Goal: Communication & Community: Answer question/provide support

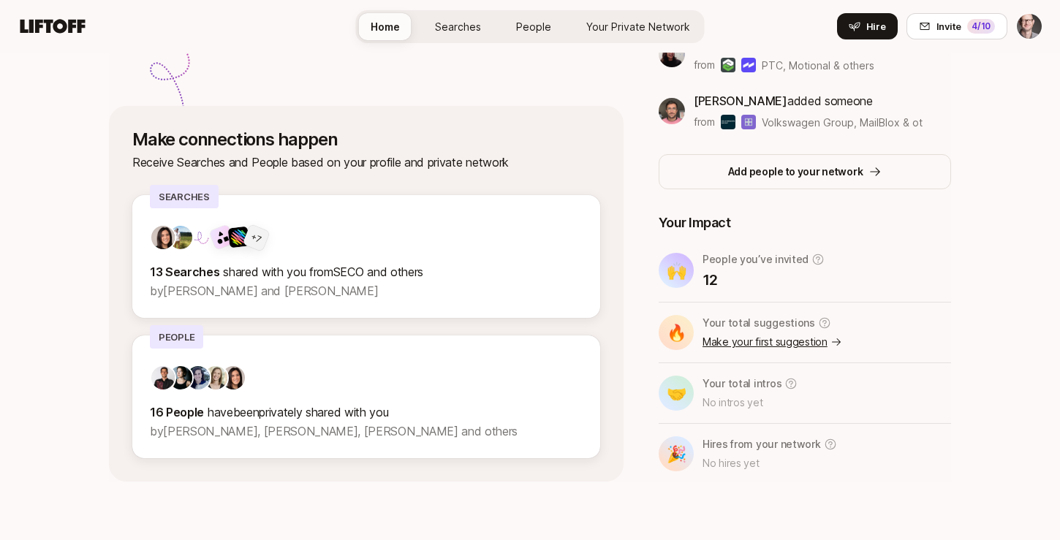
scroll to position [423, 0]
click at [770, 278] on p "12" at bounding box center [763, 280] width 122 height 20
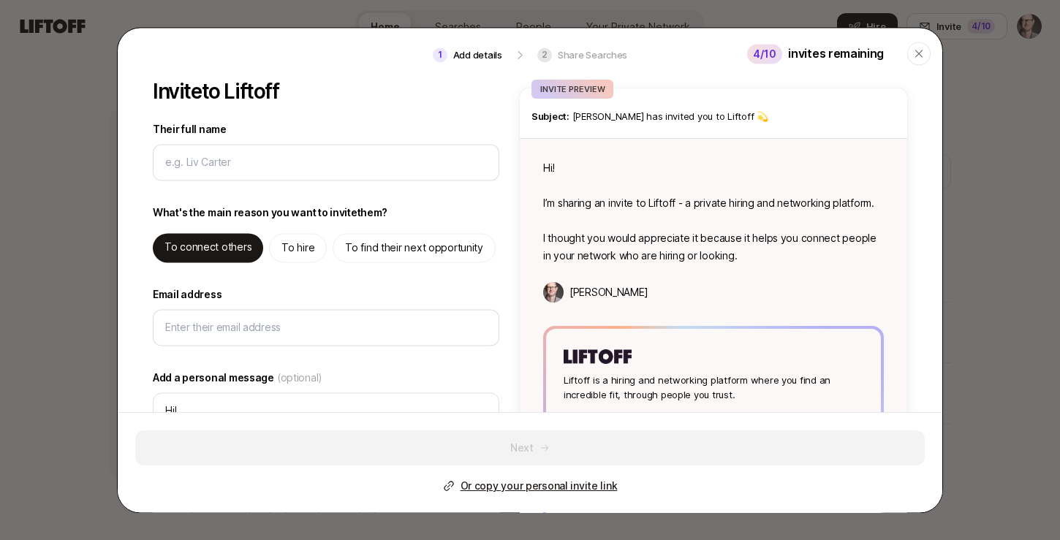
scroll to position [0, 0]
type textarea "x"
click at [613, 53] on header "1 Add details 2 Share Searches 4 /10 invites remaining Close" at bounding box center [530, 54] width 824 height 53
click at [916, 55] on icon "button" at bounding box center [919, 54] width 12 height 12
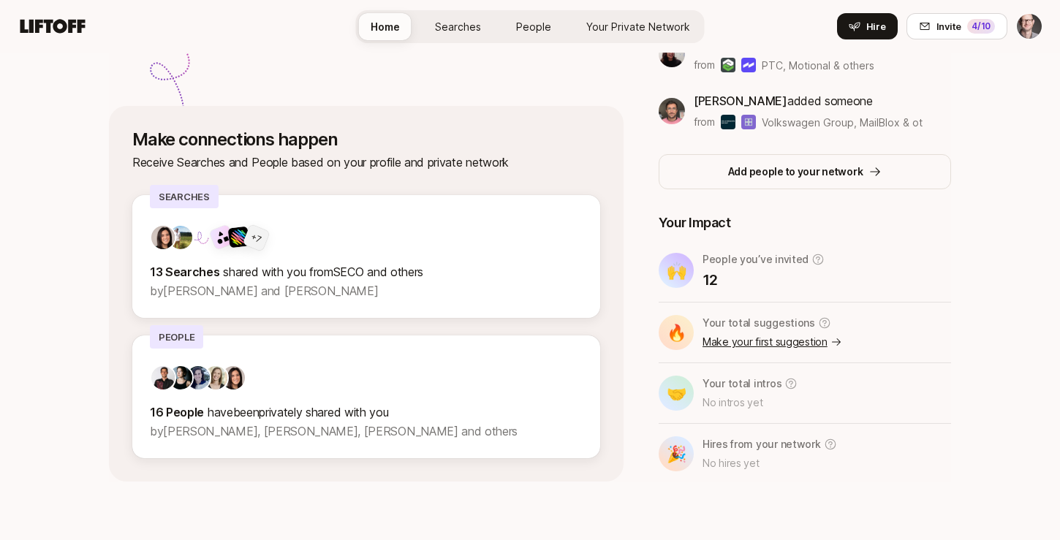
scroll to position [423, 0]
click at [308, 277] on span "shared with you from SECO and others" at bounding box center [323, 272] width 200 height 15
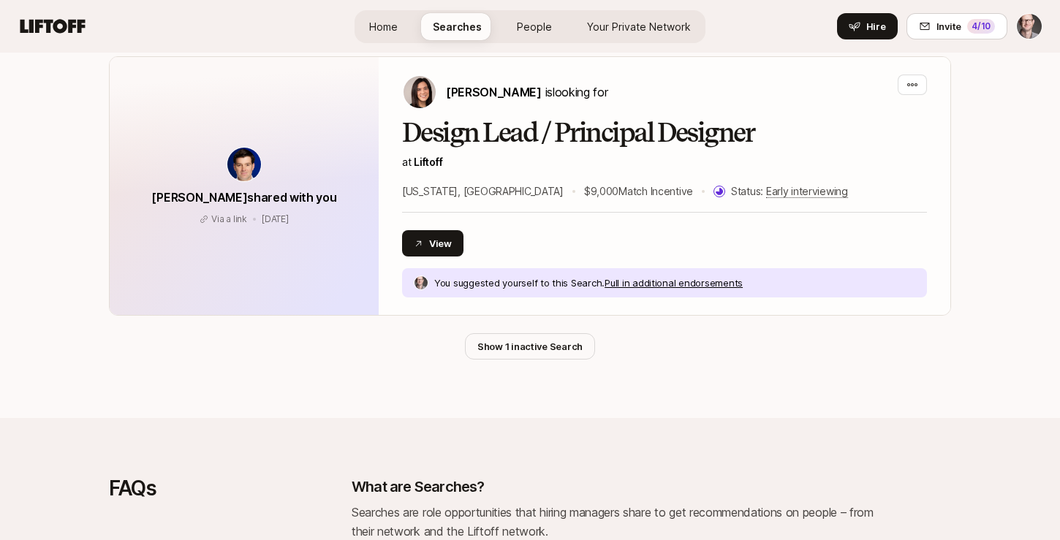
scroll to position [1425, 0]
click at [518, 351] on button "Show 1 inactive Search" at bounding box center [530, 346] width 130 height 26
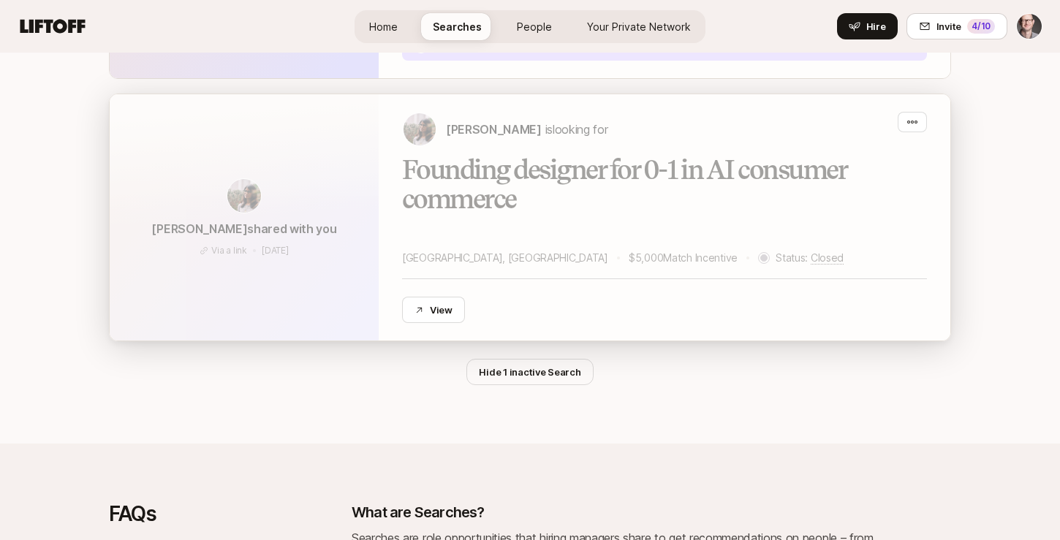
scroll to position [1665, 0]
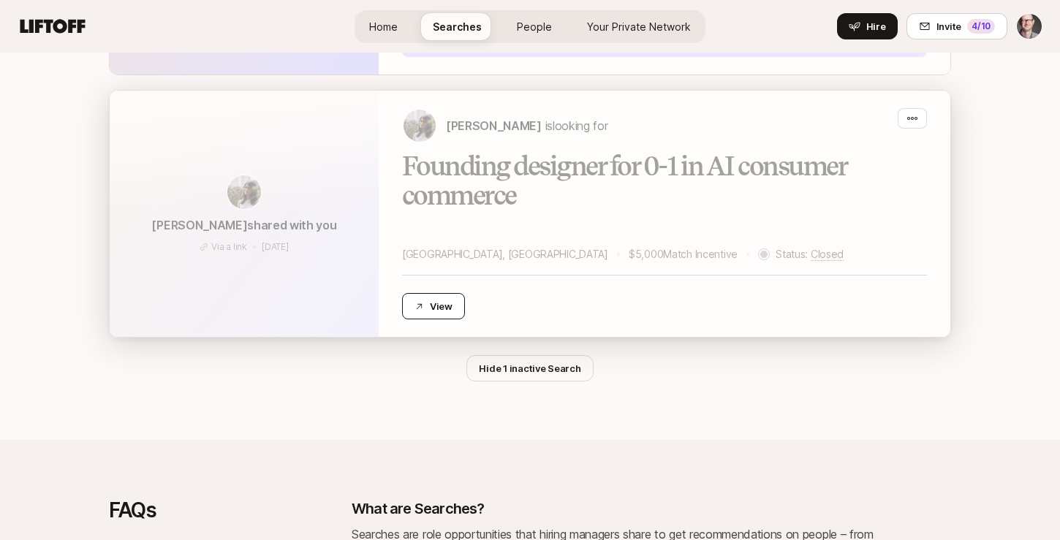
click at [444, 316] on button "View" at bounding box center [433, 306] width 63 height 26
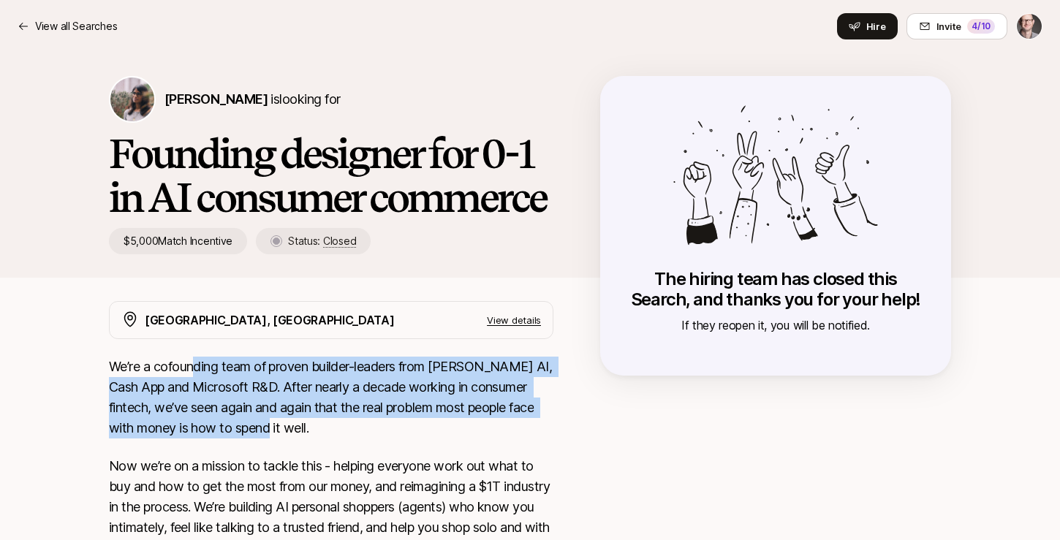
drag, startPoint x: 192, startPoint y: 372, endPoint x: 303, endPoint y: 430, distance: 125.9
click at [303, 430] on p "We’re a cofounding team of proven builder-leaders from Cleo AI, Cash App and Mi…" at bounding box center [331, 398] width 444 height 82
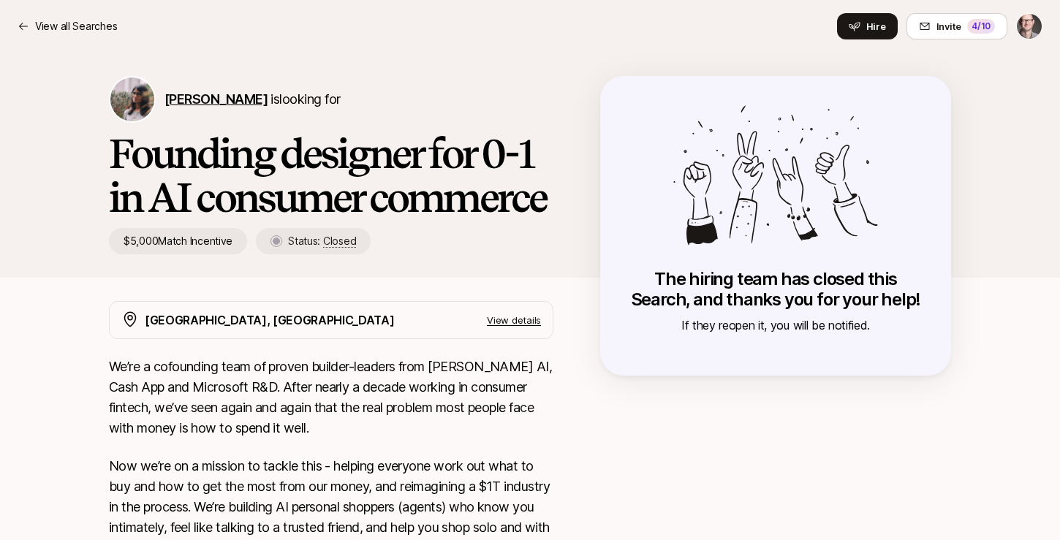
click at [202, 99] on span "[PERSON_NAME]" at bounding box center [215, 98] width 103 height 15
click at [87, 31] on p "View all Searches" at bounding box center [76, 27] width 82 height 18
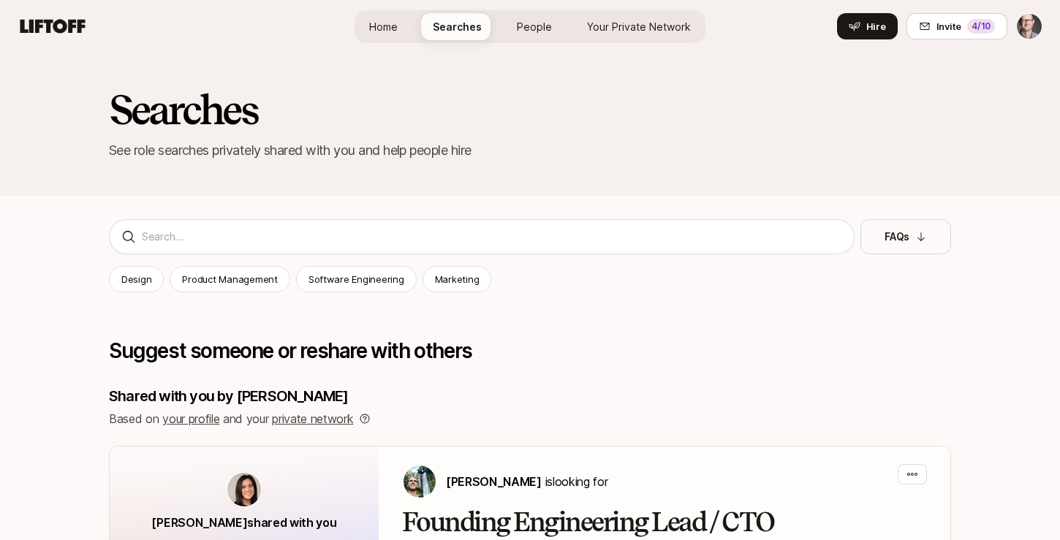
click at [637, 19] on span "Your Private Network Your Network" at bounding box center [639, 26] width 104 height 15
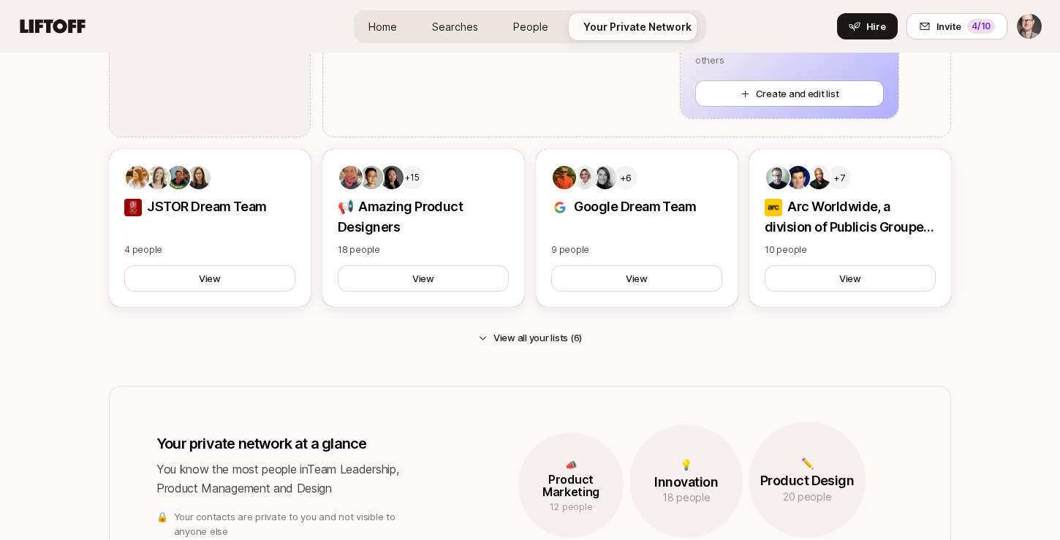
scroll to position [1017, 0]
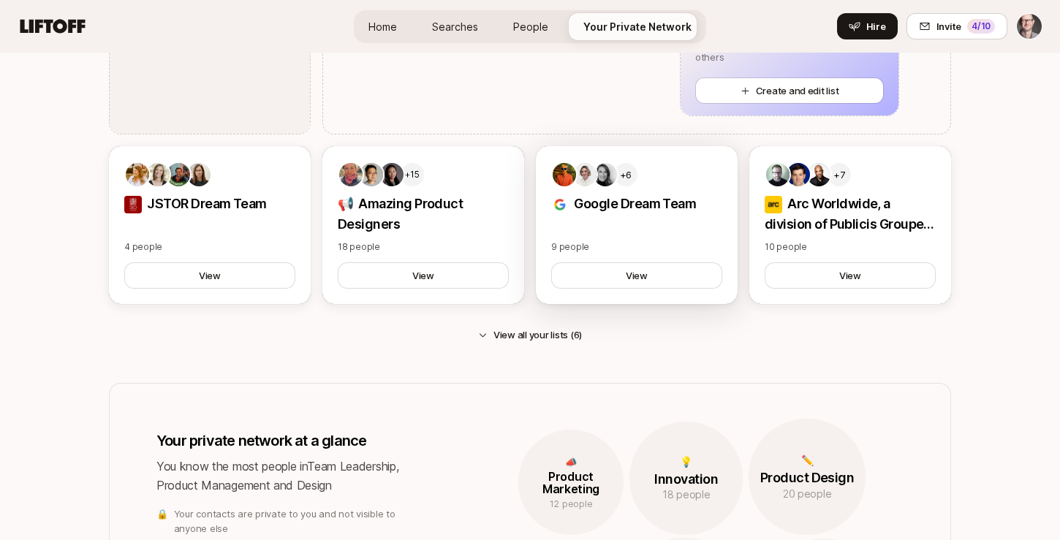
click at [610, 187] on div "+6" at bounding box center [595, 175] width 88 height 26
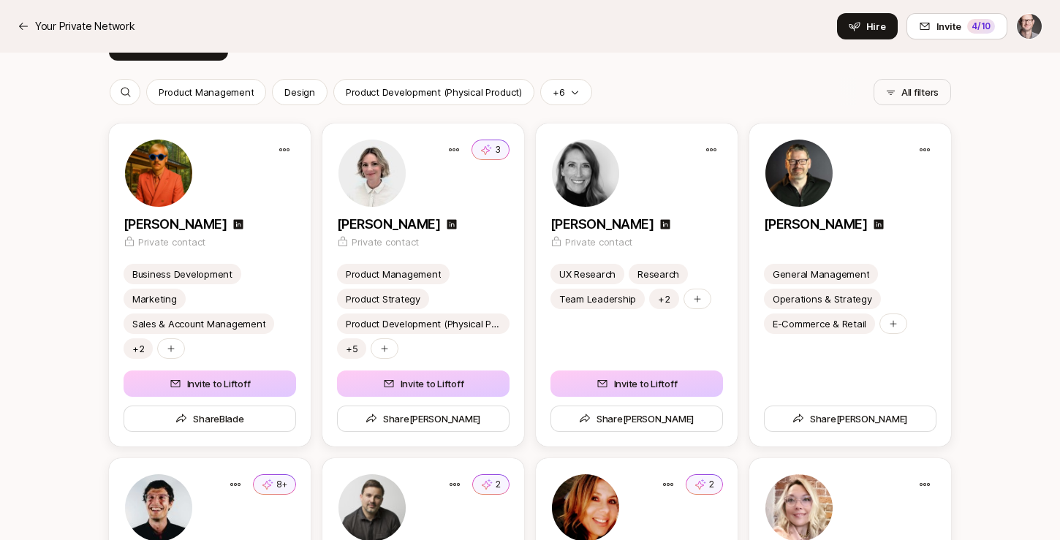
scroll to position [374, 0]
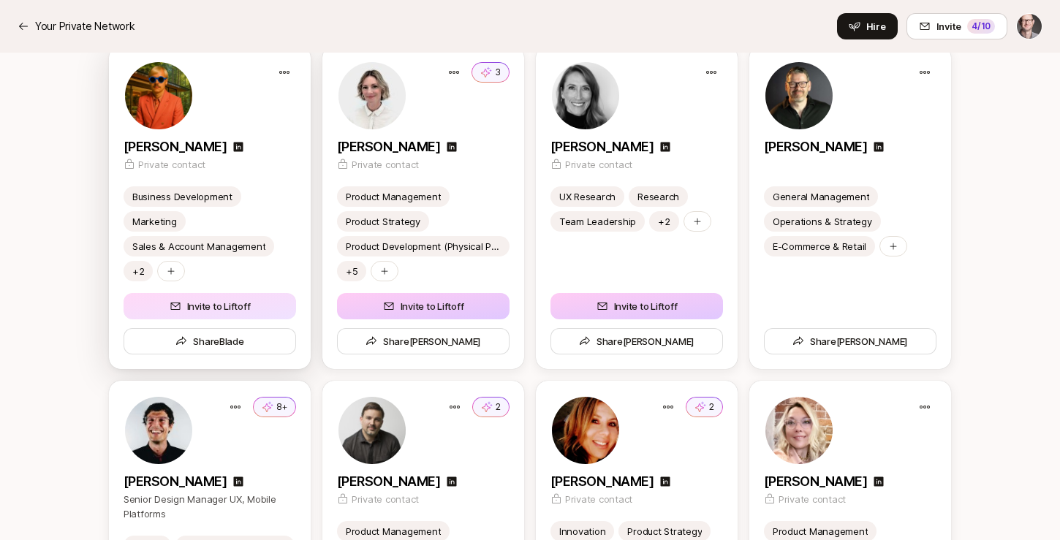
click at [213, 297] on button "Invite to Liftoff" at bounding box center [210, 306] width 173 height 26
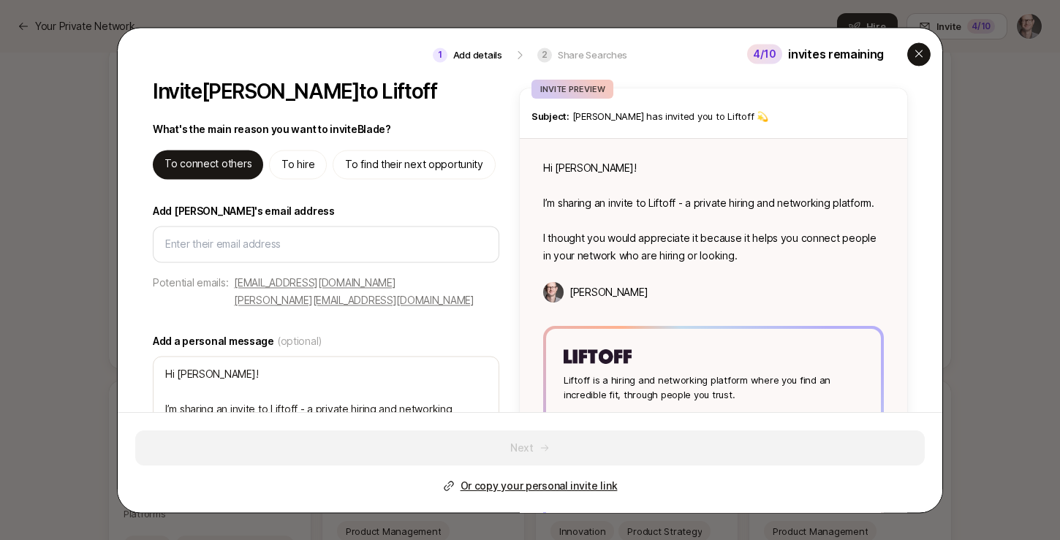
click at [926, 50] on div "button" at bounding box center [918, 53] width 23 height 23
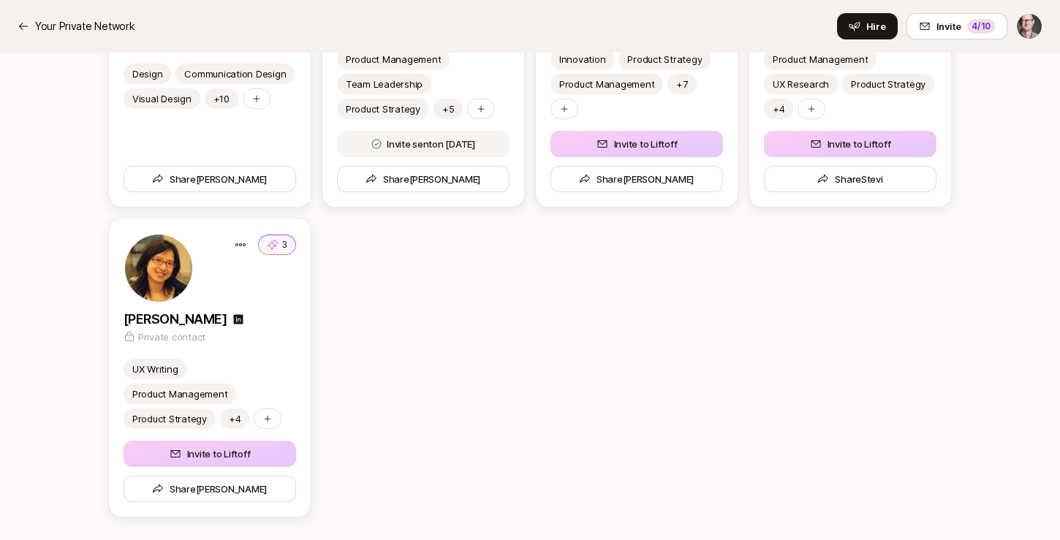
scroll to position [846, 0]
click at [203, 458] on button "Invite to Liftoff" at bounding box center [210, 454] width 173 height 26
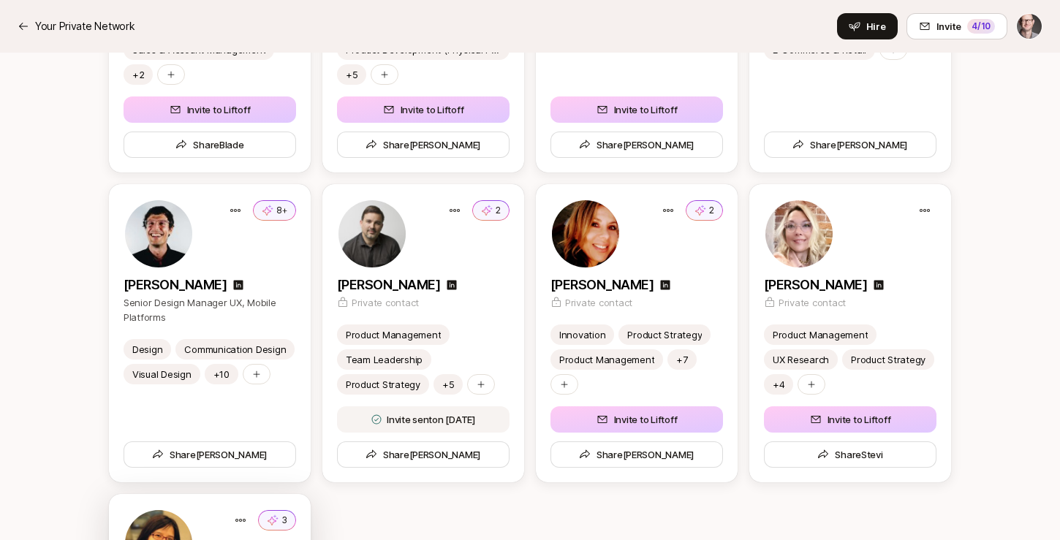
scroll to position [567, 0]
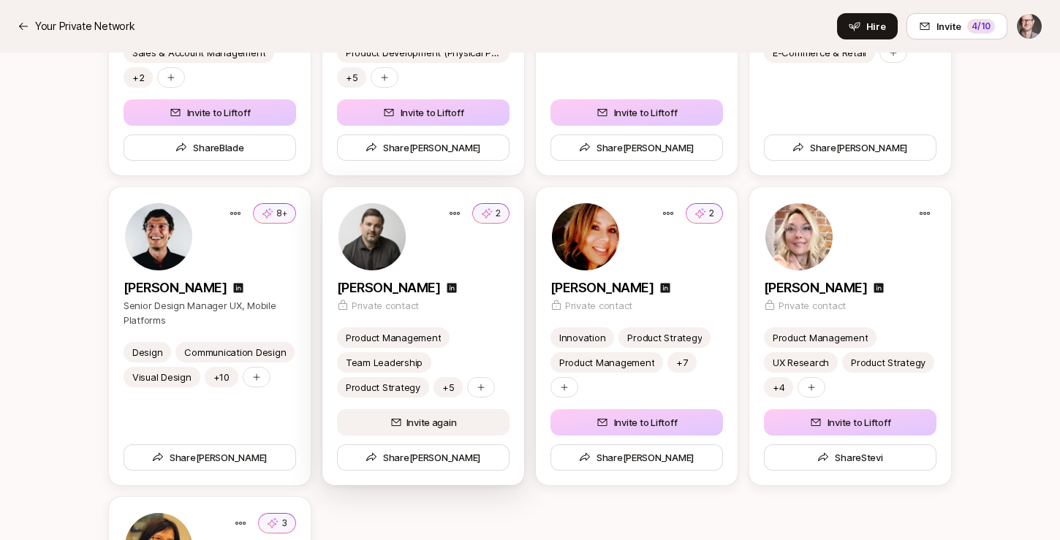
click at [401, 423] on icon at bounding box center [396, 423] width 12 height 12
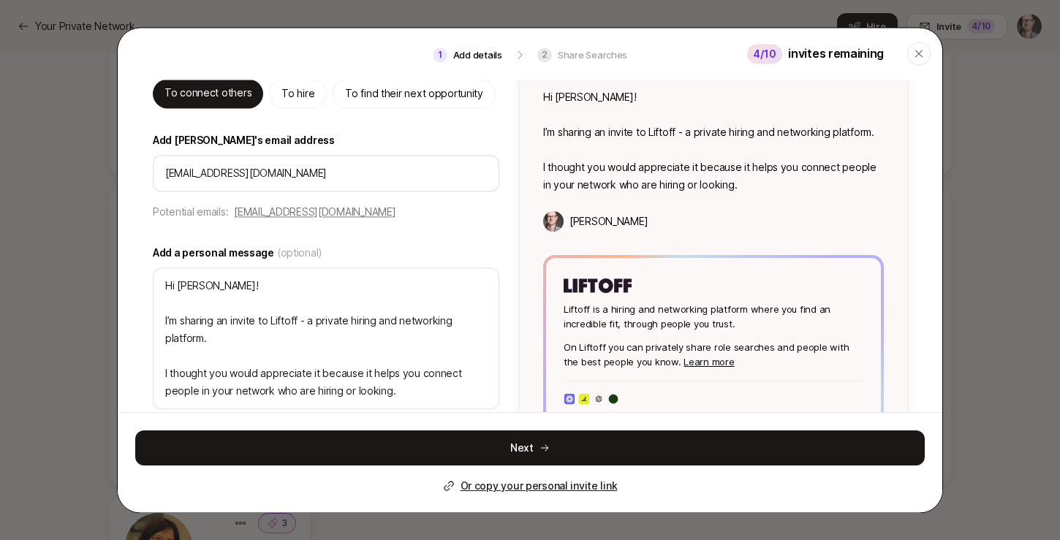
scroll to position [75, 0]
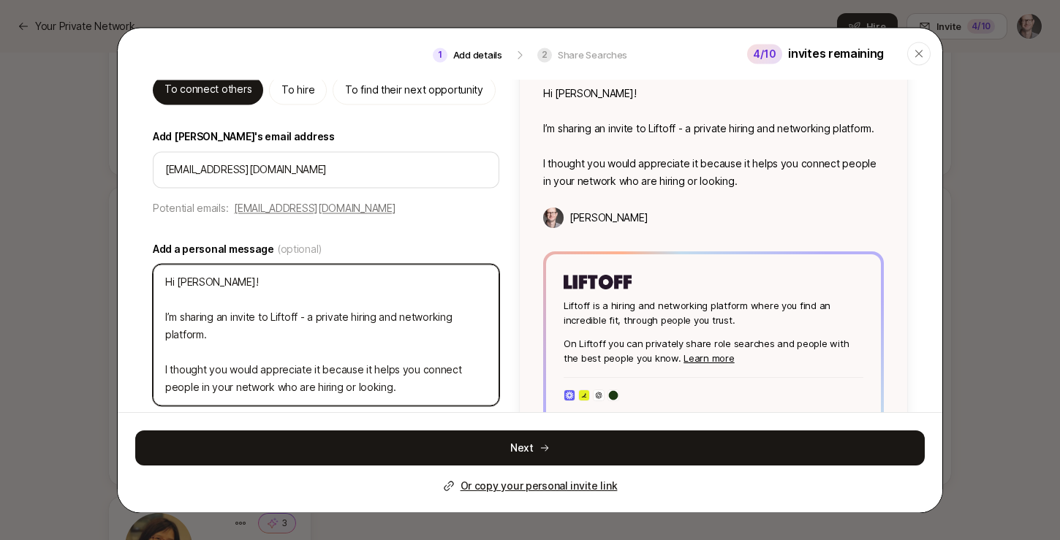
click at [213, 280] on textarea "Hi Nate! I’m sharing an invite to Liftoff - a private hiring and networking pla…" at bounding box center [326, 336] width 346 height 142
type textarea "x"
type textarea "Hi Nate! I’m sharing an invite to Liftoff - a private hiring and networking pla…"
type textarea "x"
type textarea "Hi Nate! I I’m sharing an invite to Liftoff - a private hiring and networking p…"
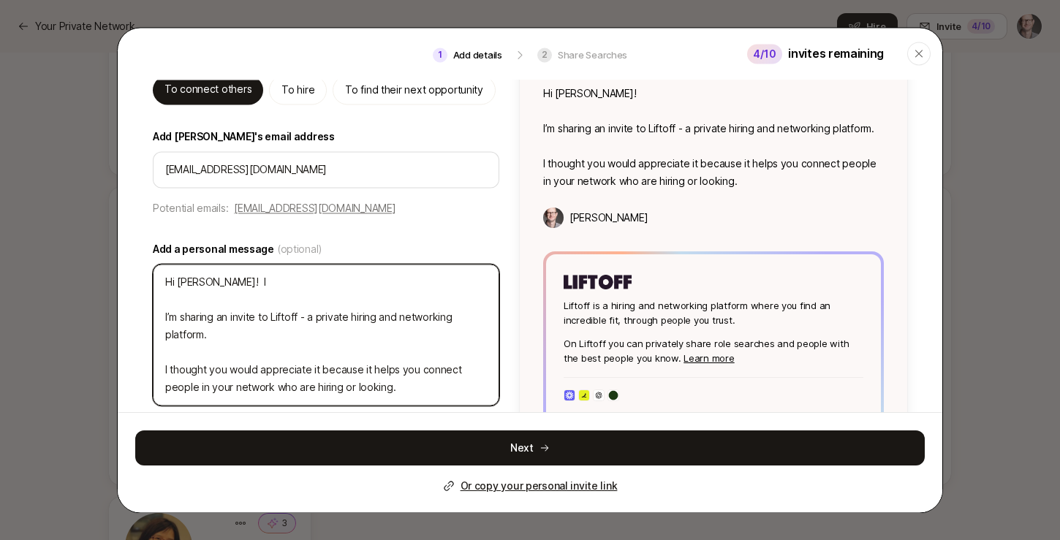
type textarea "x"
type textarea "Hi Nate! I' I’m sharing an invite to Liftoff - a private hiring and networking …"
type textarea "x"
type textarea "Hi Nate! I'm I’m sharing an invite to Liftoff - a private hiring and networking…"
type textarea "x"
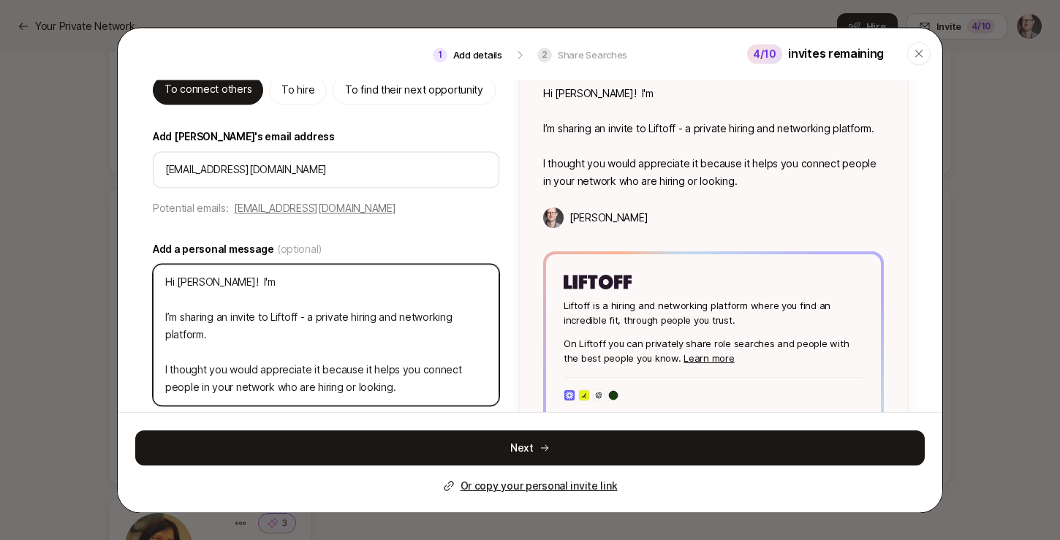
type textarea "Hi Nate! I' I’m sharing an invite to Liftoff - a private hiring and networking …"
type textarea "x"
type textarea "Hi Nate! I I’m sharing an invite to Liftoff - a private hiring and networking p…"
type textarea "x"
type textarea "Hi Nate! I’m sharing an invite to Liftoff - a private hiring and networking pla…"
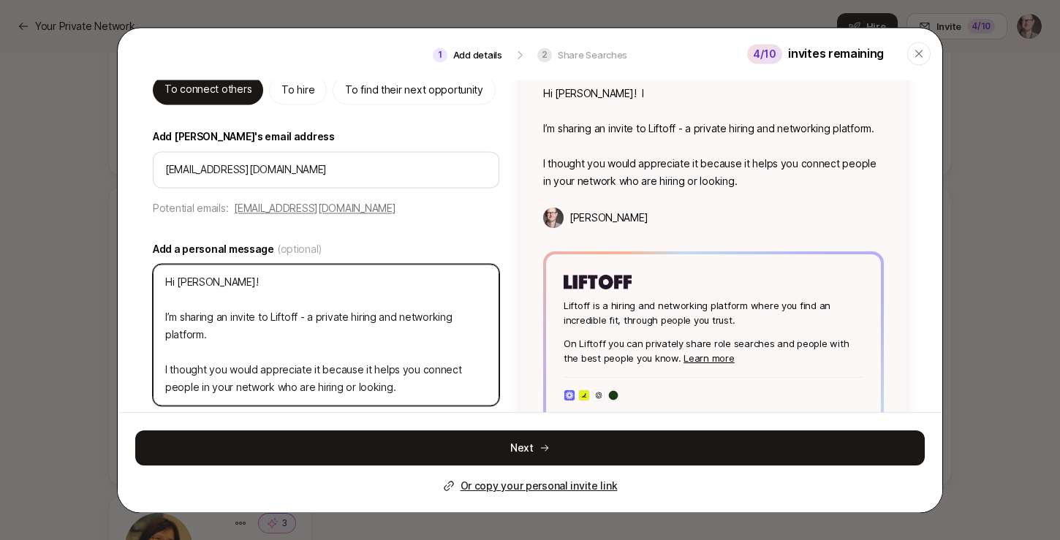
type textarea "x"
type textarea "Hi Nate! I’m sharing an invite to Liftoff - a private hiring and networking pla…"
type textarea "x"
type textarea "Hi Nate! I’m sharing an invite to Liftoff - a private hiring and networking pla…"
type textarea "x"
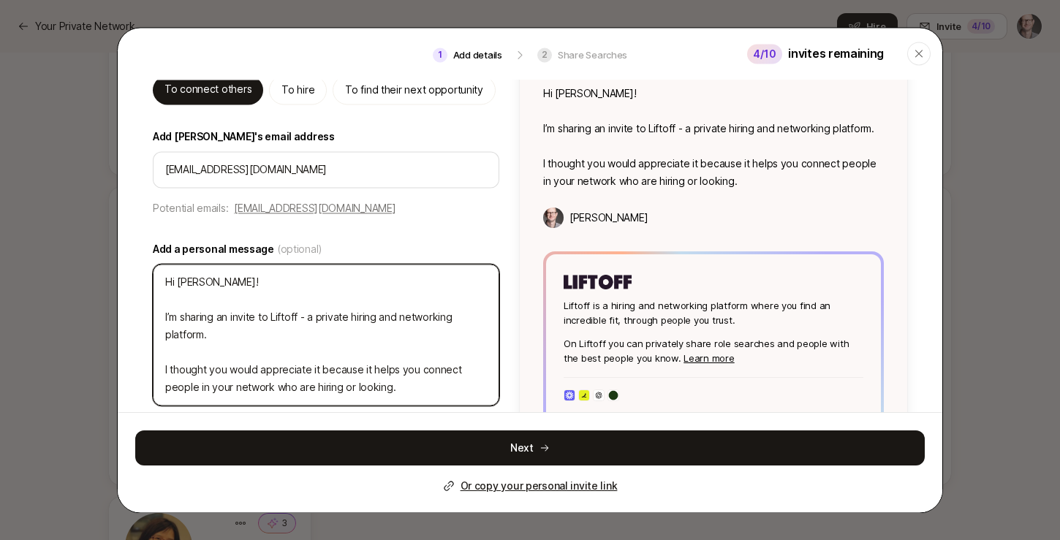
type textarea "Hi Nate I’m sharing an invite to Liftoff - a private hiring and networking plat…"
type textarea "x"
type textarea "Hi Nate, I’m sharing an invite to Liftoff - a private hiring and networking pla…"
type textarea "x"
type textarea "Hi Nate, I’m sharing an invite to Liftoff - a private hiring and networking pla…"
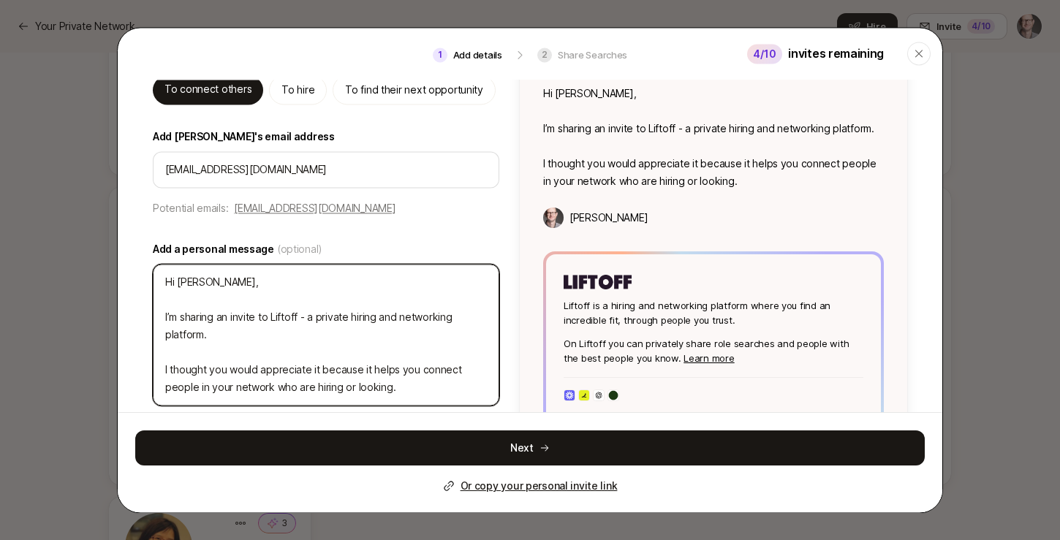
type textarea "x"
type textarea "Hi Nate, I I’m sharing an invite to Liftoff - a private hiring and networking p…"
type textarea "x"
type textarea "Hi Nate, I' I’m sharing an invite to Liftoff - a private hiring and networking …"
type textarea "x"
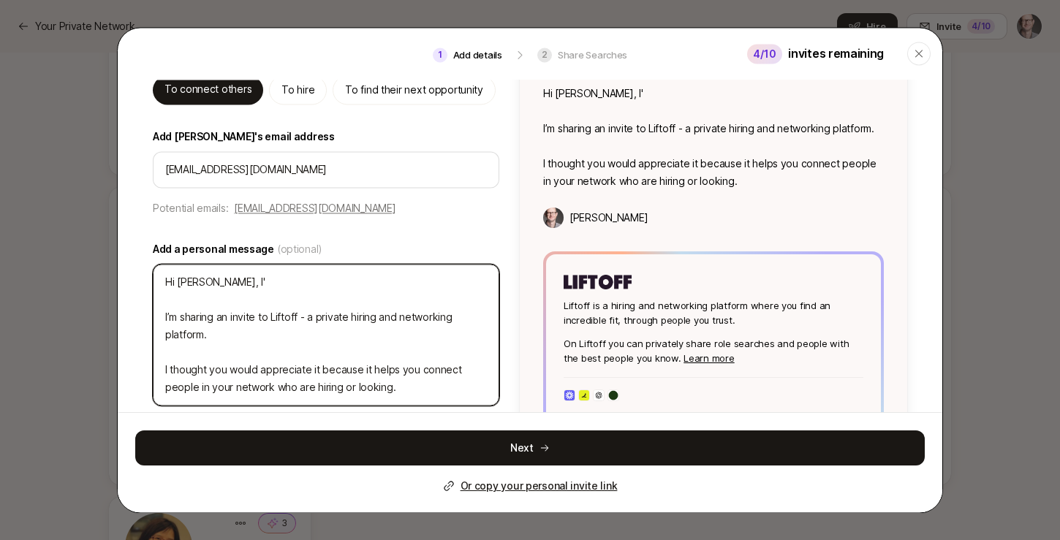
type textarea "Hi Nate, I'm I’m sharing an invite to Liftoff - a private hiring and networking…"
type textarea "x"
type textarea "Hi Nate, I'm I’m sharing an invite to Liftoff - a private hiring and networking…"
type textarea "x"
type textarea "Hi Nate, I'm h I’m sharing an invite to Liftoff - a private hiring and networki…"
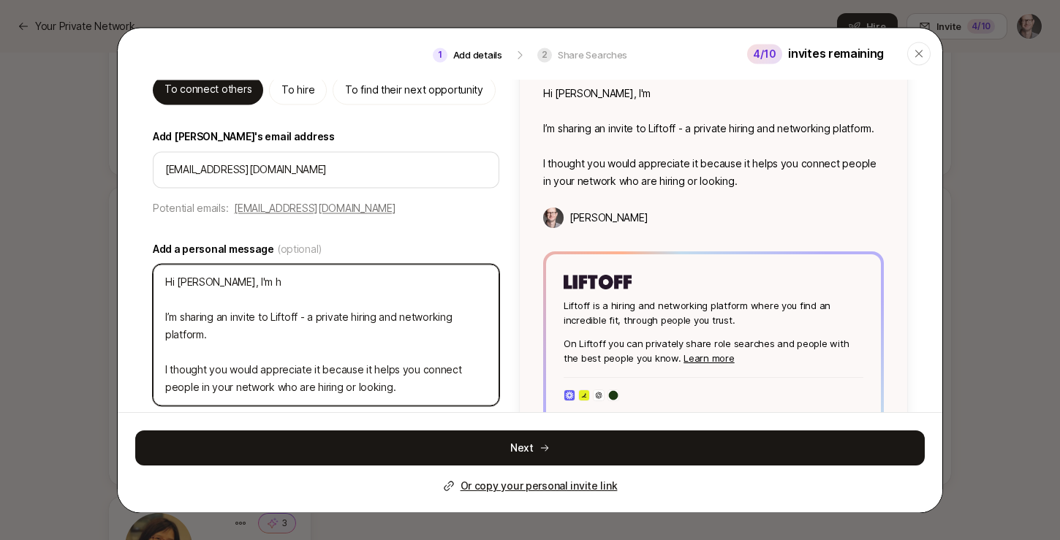
type textarea "x"
type textarea "Hi Nate, I'm he I’m sharing an invite to Liftoff - a private hiring and network…"
type textarea "x"
type textarea "Hi Nate, I'm hel I’m sharing an invite to Liftoff - a private hiring and networ…"
type textarea "x"
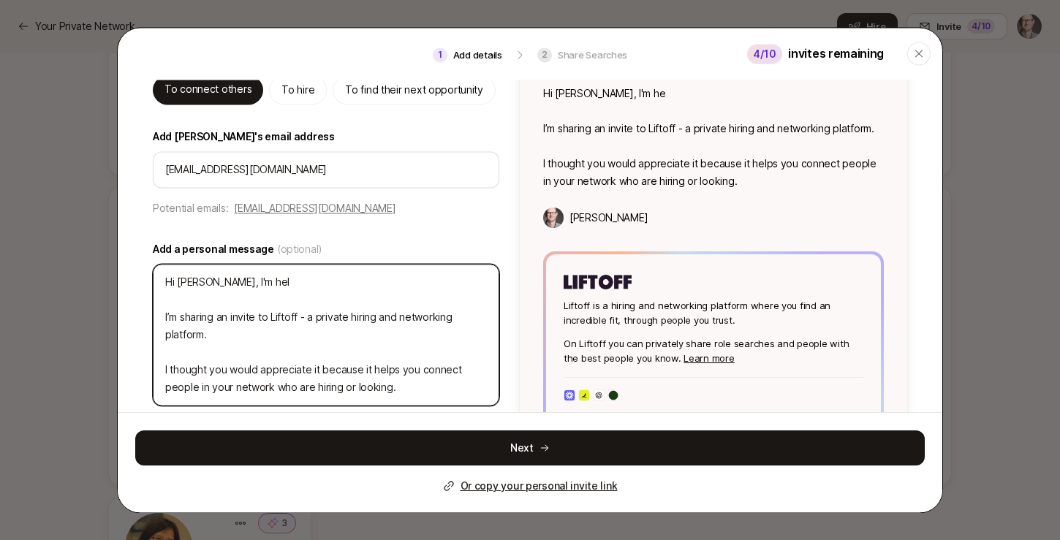
type textarea "Hi Nate, I'm help I’m sharing an invite to Liftoff - a private hiring and netwo…"
type textarea "x"
type textarea "Hi Nate, I'm helpi I’m sharing an invite to Liftoff - a private hiring and netw…"
type textarea "x"
type textarea "Hi Nate, I'm helpin I’m sharing an invite to Liftoff - a private hiring and net…"
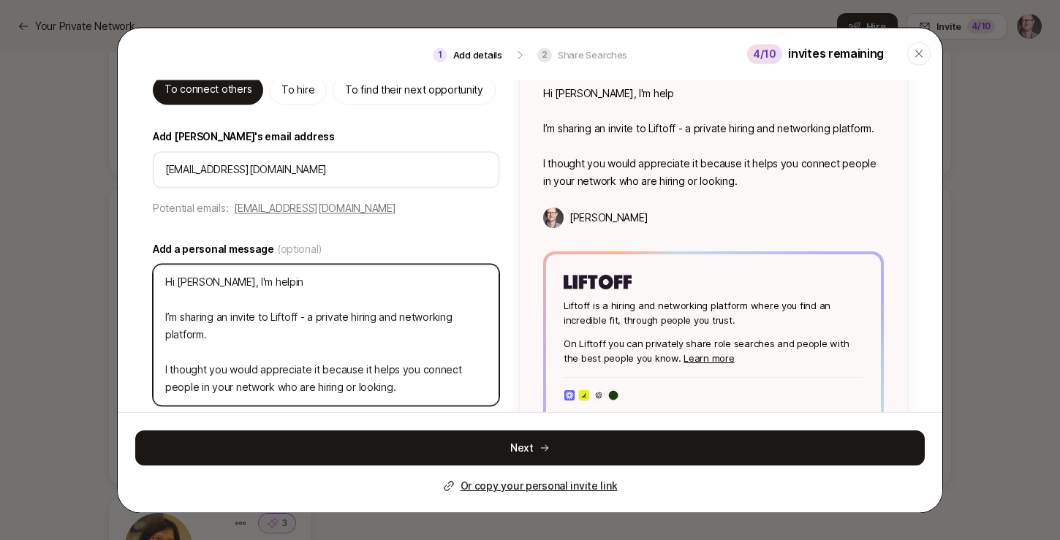
type textarea "x"
type textarea "Hi Nate, I'm helping I’m sharing an invite to Liftoff - a private hiring and ne…"
type textarea "x"
type textarea "Hi Nate, I'm helping I’m sharing an invite to Liftoff - a private hiring and ne…"
type textarea "x"
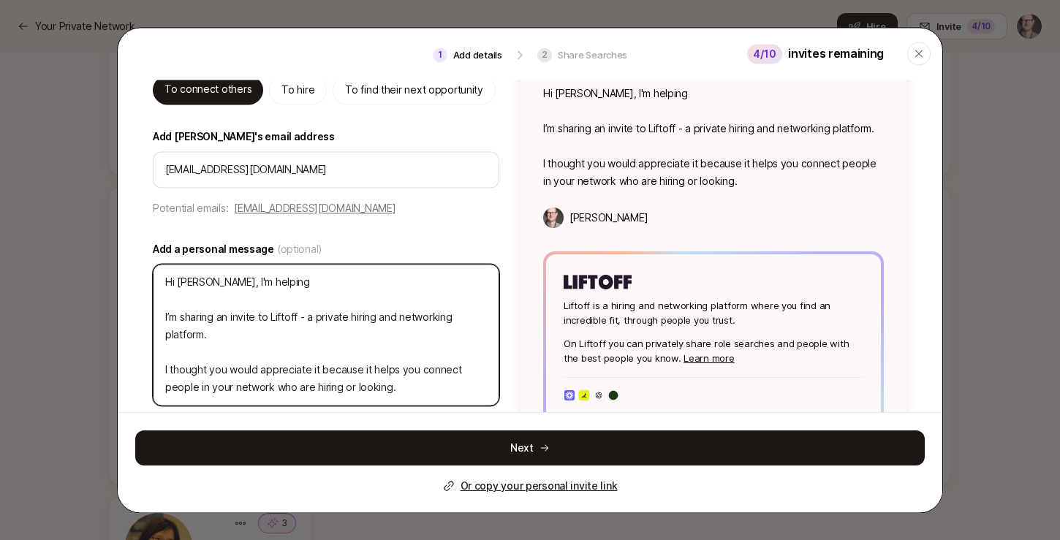
type textarea "Hi Nate, I'm helping h I’m sharing an invite to Liftoff - a private hiring and …"
type textarea "x"
type textarea "Hi Nate, I'm helping ht I’m sharing an invite to Liftoff - a private hiring and…"
type textarea "x"
type textarea "Hi Nate, I'm helping hte I’m sharing an invite to Liftoff - a private hiring an…"
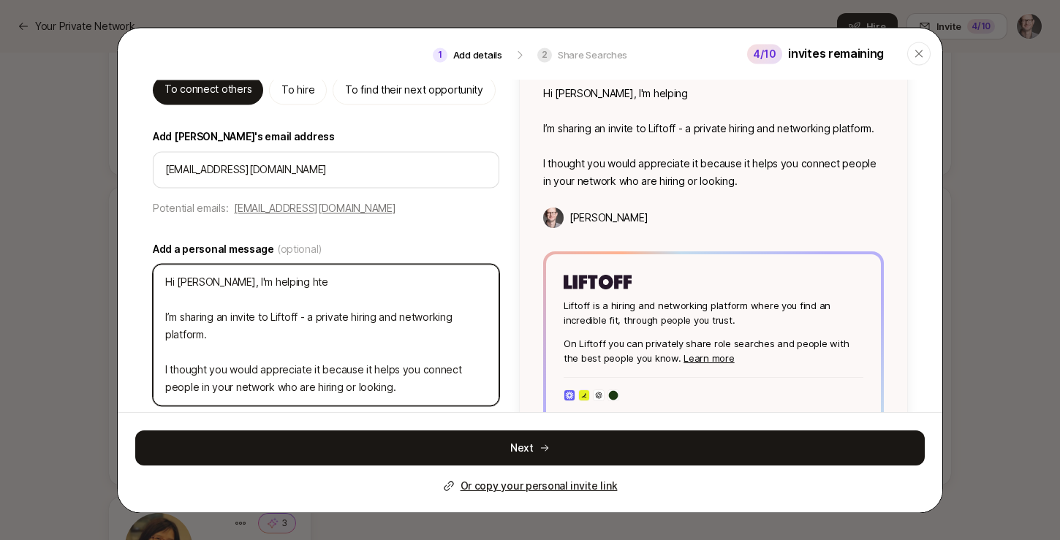
type textarea "x"
type textarea "Hi Nate, I'm helping the I’m sharing an invite to Liftoff - a private hiring an…"
type textarea "x"
type textarea "Hi Nate, I'm helping the f I’m sharing an invite to Liftoff - a private hiring …"
type textarea "x"
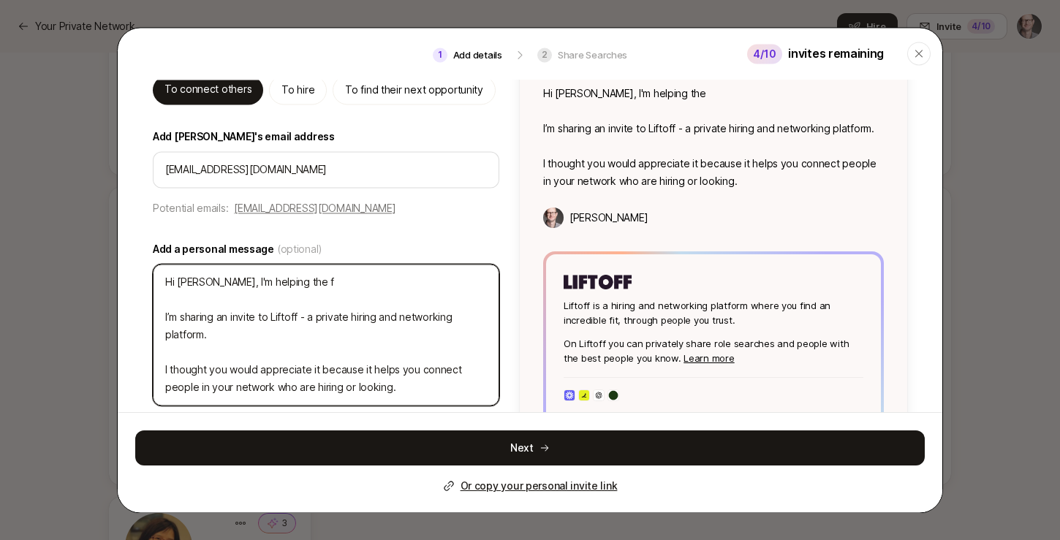
type textarea "Hi Nate, I'm helping the fo I’m sharing an invite to Liftoff - a private hiring…"
type textarea "x"
type textarea "Hi Nate, I'm helping the fou I’m sharing an invite to Liftoff - a private hirin…"
type textarea "x"
type textarea "Hi Nate, I'm helping the foun I’m sharing an invite to Liftoff - a private hiri…"
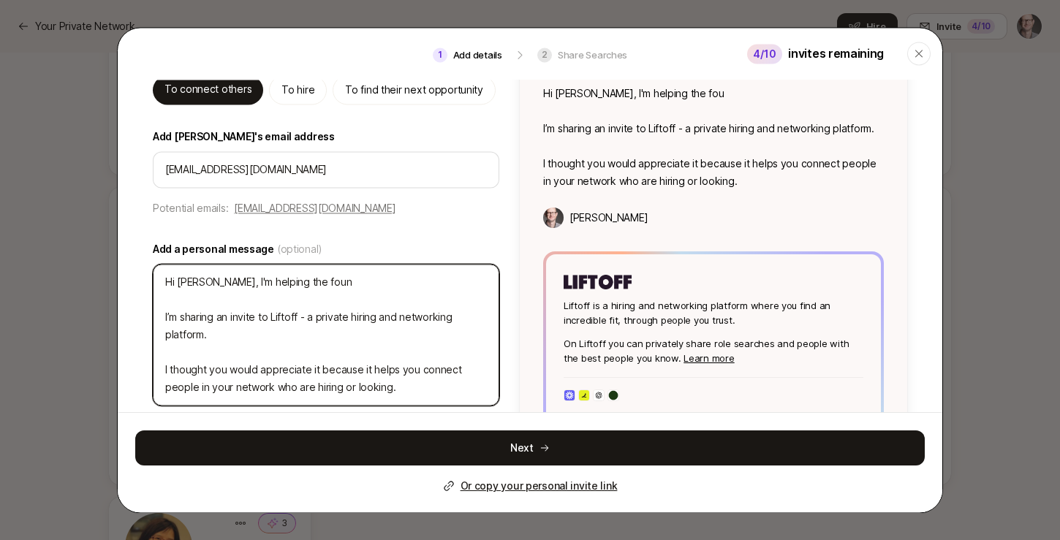
type textarea "x"
type textarea "Hi Nate, I'm helping the found I’m sharing an invite to Liftoff - a private hir…"
type textarea "x"
type textarea "Hi Nate, I'm helping the founde I’m sharing an invite to Liftoff - a private hi…"
type textarea "x"
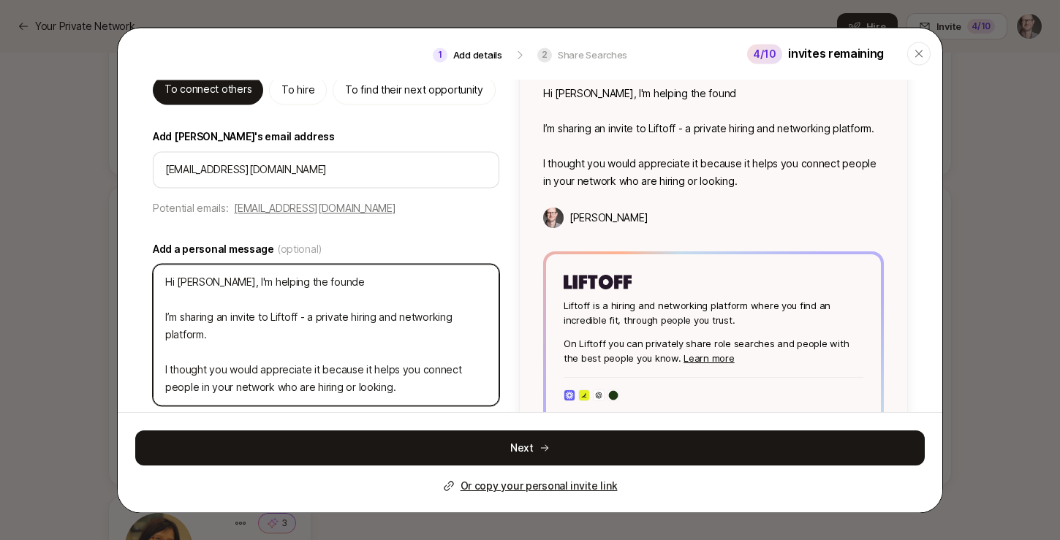
type textarea "Hi Nate, I'm helping the founder I’m sharing an invite to Liftoff - a private h…"
type textarea "x"
type textarea "Hi Nate, I'm helping the founder I’m sharing an invite to Liftoff - a private h…"
type textarea "x"
type textarea "Hi Nate, I'm helping the founder h I’m sharing an invite to Liftoff - a private…"
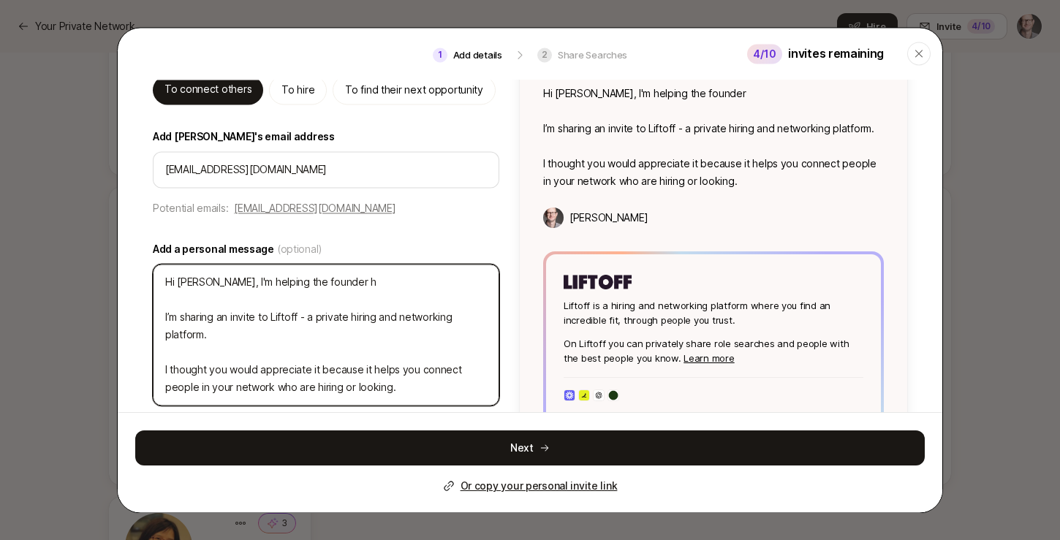
type textarea "x"
type textarea "Hi Nate, I'm helping the founder he I’m sharing an invite to Liftoff - a privat…"
type textarea "x"
type textarea "Hi Nate, I'm helping the founder her I’m sharing an invite to Liftoff - a priva…"
type textarea "x"
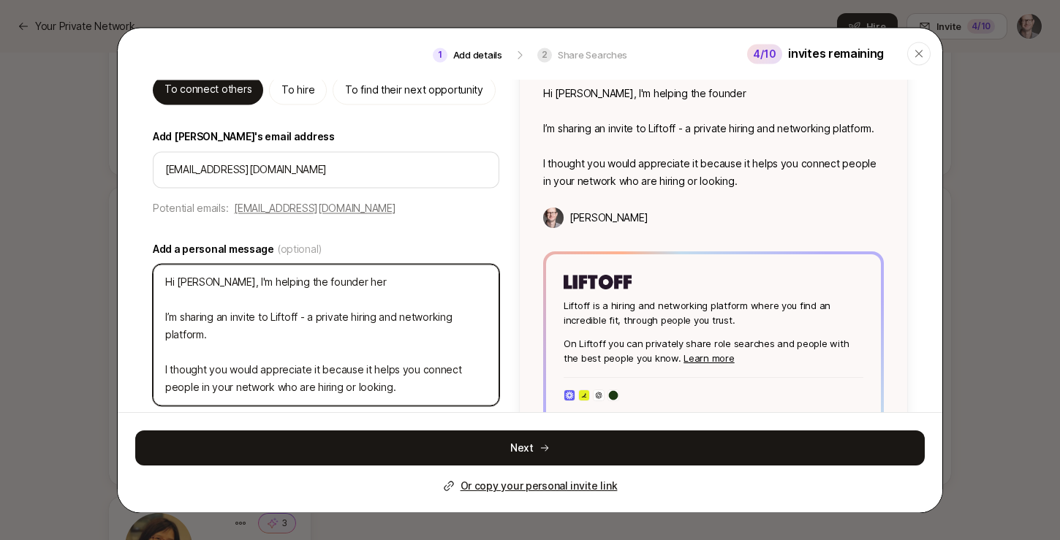
type textarea "Hi Nate, I'm helping the founder here I’m sharing an invite to Liftoff - a priv…"
type textarea "x"
type textarea "Hi Nate, I'm helping the founder here I’m sharing an invite to Liftoff - a priv…"
type textarea "x"
type textarea "Hi Nate, I'm helping the founder here c I’m sharing an invite to Liftoff - a pr…"
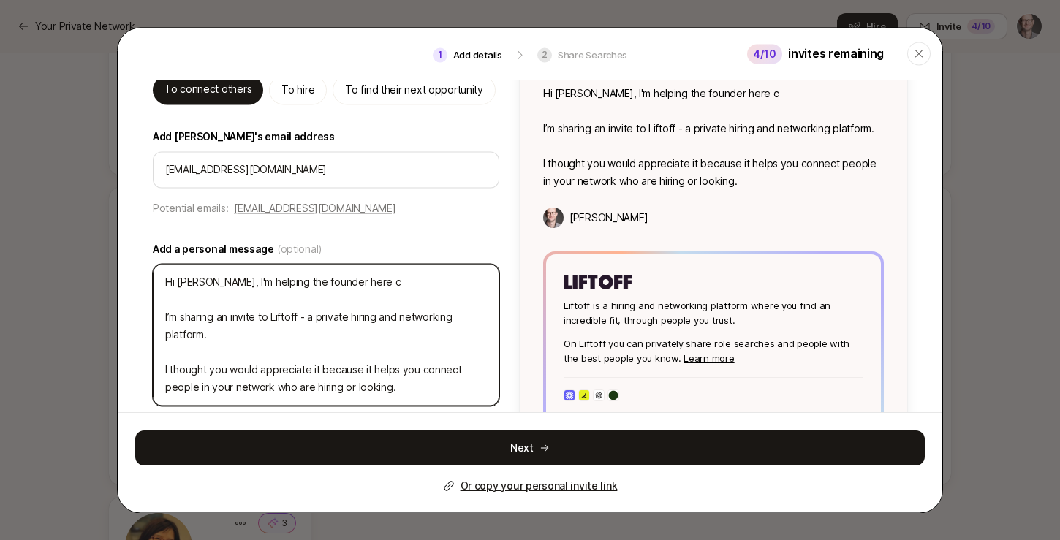
type textarea "x"
type textarea "Hi Nate, I'm helping the founder here cr I’m sharing an invite to Liftoff - a p…"
type textarea "x"
type textarea "Hi Nate, I'm helping the founder here cre I’m sharing an invite to Liftoff - a …"
type textarea "x"
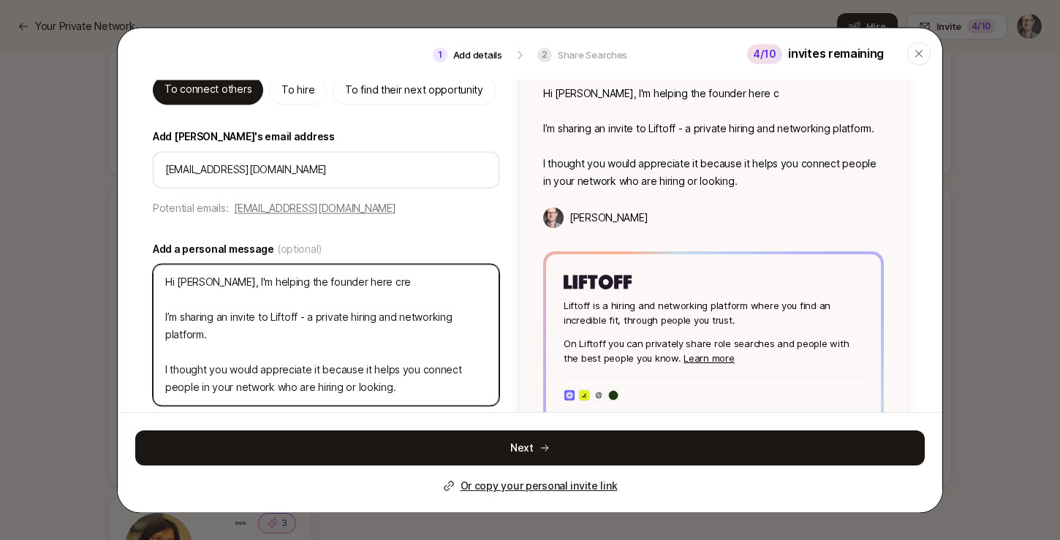
type textarea "Hi Nate, I'm helping the founder here crea I’m sharing an invite to Liftoff - a…"
type textarea "x"
type textarea "Hi Nate, I'm helping the founder here creat I’m sharing an invite to Liftoff - …"
type textarea "x"
type textarea "Hi Nate, I'm helping the founder here create I’m sharing an invite to Liftoff -…"
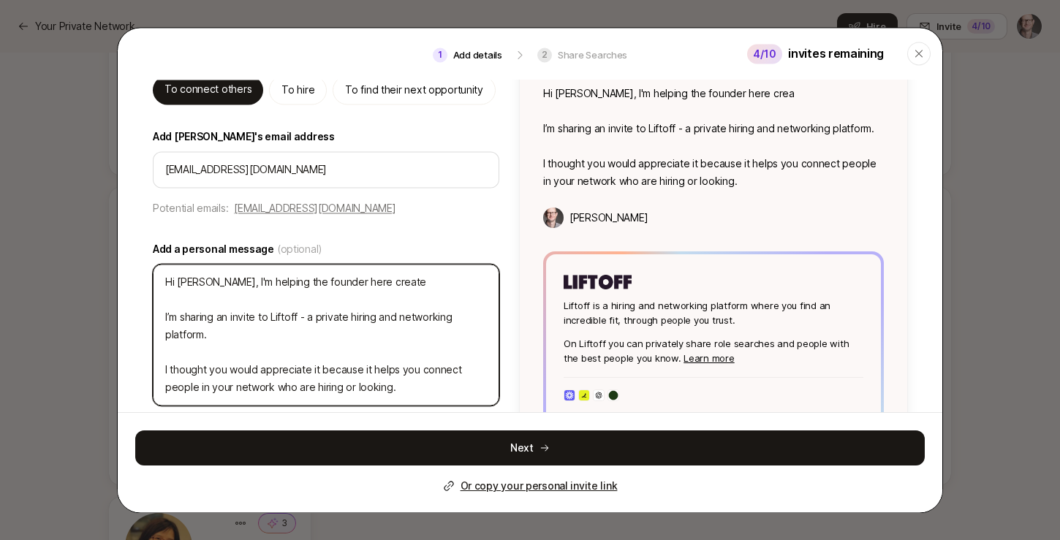
type textarea "x"
type textarea "Hi Nate, I'm helping the founder here createa I’m sharing an invite to Liftoff …"
type textarea "x"
type textarea "Hi Nate, I'm helping the founder here create. I’m sharing an invite to Liftoff …"
type textarea "x"
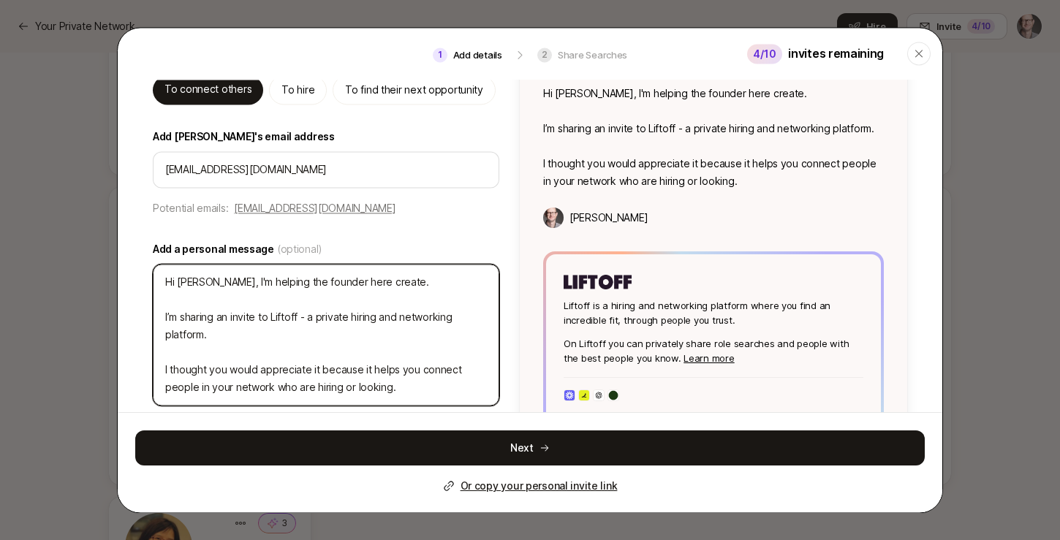
type textarea "Hi Nate, I'm helping the founder here create. I’m sharing an invite to Liftoff …"
type textarea "x"
type textarea "Hi Nate, I'm helping the founder here create I’m sharing an invite to Liftoff -…"
type textarea "x"
type textarea "Hi Nate, I'm helping the founder here create I’m sharing an invite to Liftoff -…"
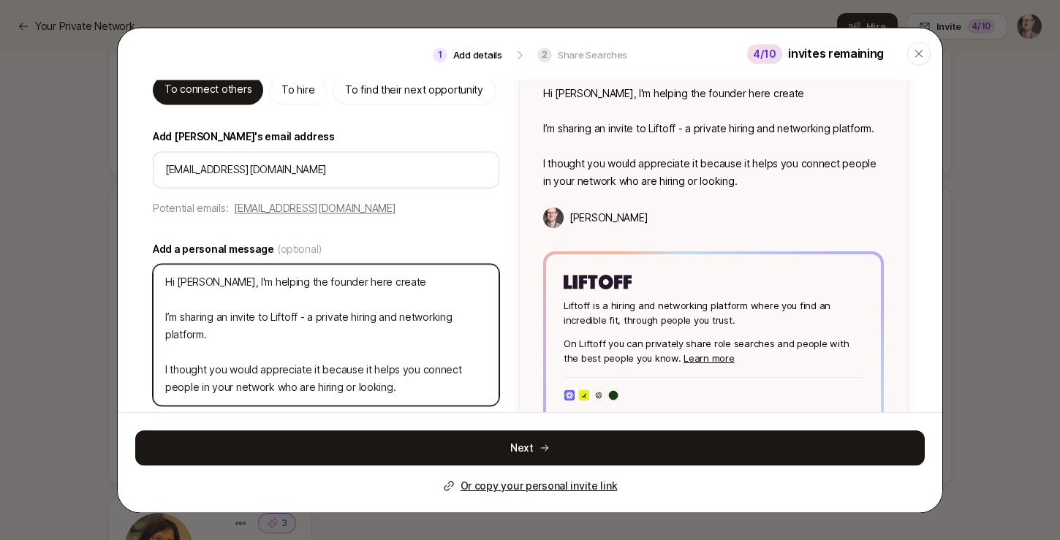
type textarea "x"
type textarea "Hi Nate, I'm helping the founder here create I’m sharing an invite to Liftoff -…"
type textarea "x"
type textarea "Hi Nate, I'm helping the founder here creat I’m sharing an invite to Liftoff - …"
type textarea "x"
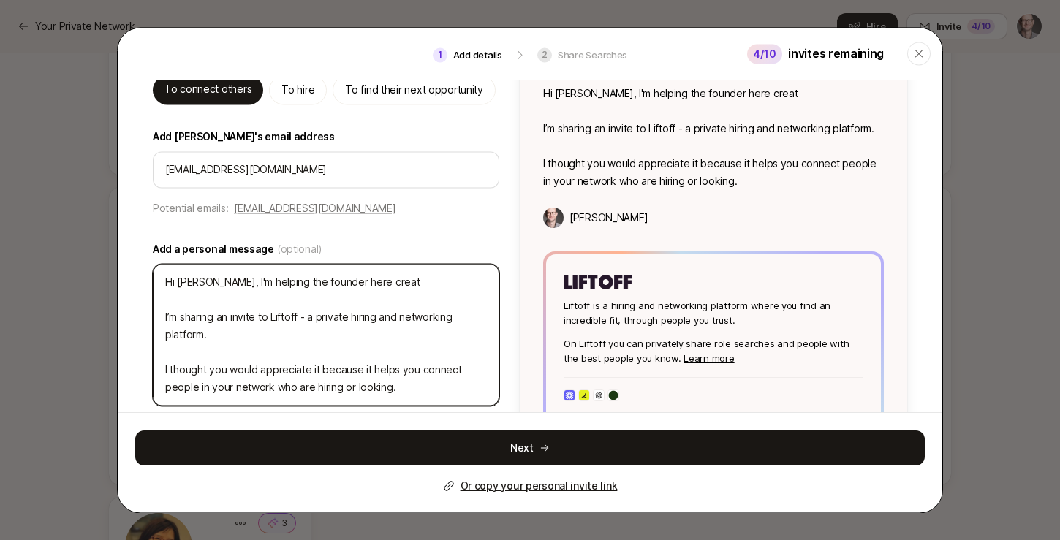
type textarea "Hi Nate, I'm helping the founder here crea I’m sharing an invite to Liftoff - a…"
type textarea "x"
type textarea "Hi Nate, I'm helping the founder here cre I’m sharing an invite to Liftoff - a …"
type textarea "x"
type textarea "Hi Nate, I'm helping the founder here cr I’m sharing an invite to Liftoff - a p…"
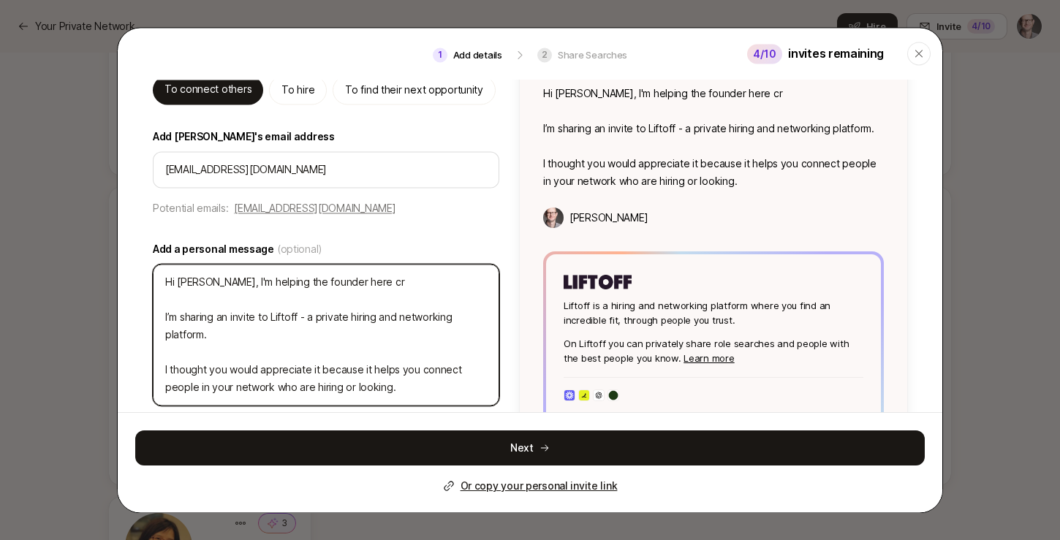
type textarea "x"
type textarea "Hi Nate, I'm helping the founder here c I’m sharing an invite to Liftoff - a pr…"
type textarea "x"
type textarea "Hi Nate, I'm helping the founder here I’m sharing an invite to Liftoff - a priv…"
type textarea "x"
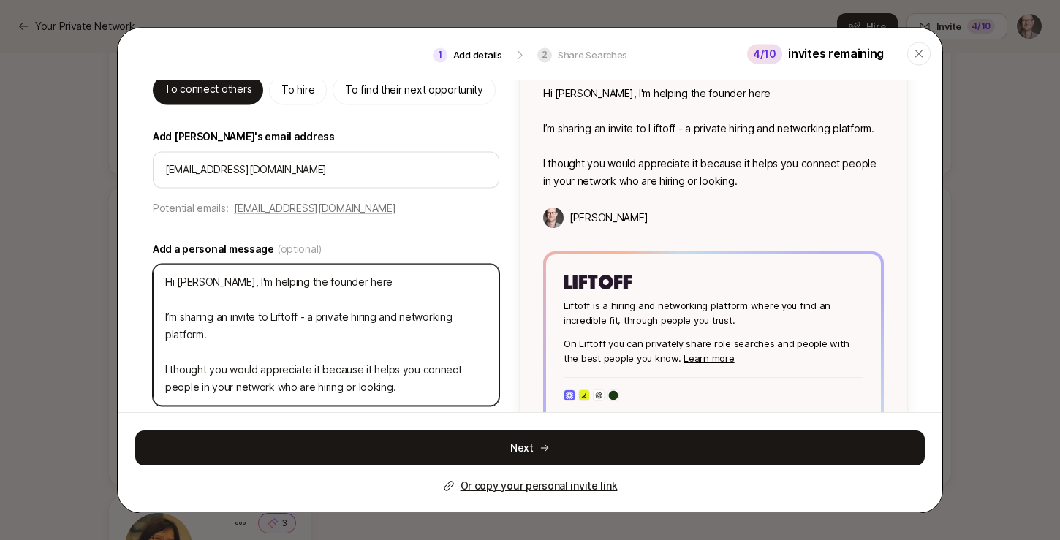
type textarea "Hi Nate, I'm helping the founder here o I’m sharing an invite to Liftoff - a pr…"
type textarea "x"
type textarea "Hi Nate, I'm helping the founder here on I’m sharing an invite to Liftoff - a p…"
type textarea "x"
type textarea "Hi Nate, I'm helping the founder here on I’m sharing an invite to Liftoff - a p…"
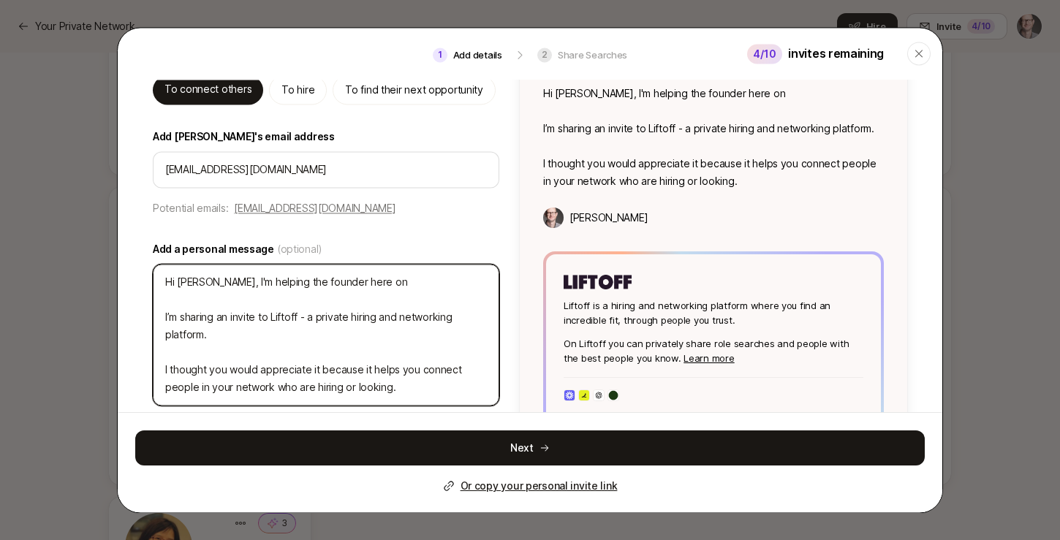
type textarea "x"
type textarea "Hi Nate, I'm helping the founder here on t I’m sharing an invite to Liftoff - a…"
type textarea "x"
type textarea "Hi Nate, I'm helping the founder here on th I’m sharing an invite to Liftoff - …"
type textarea "x"
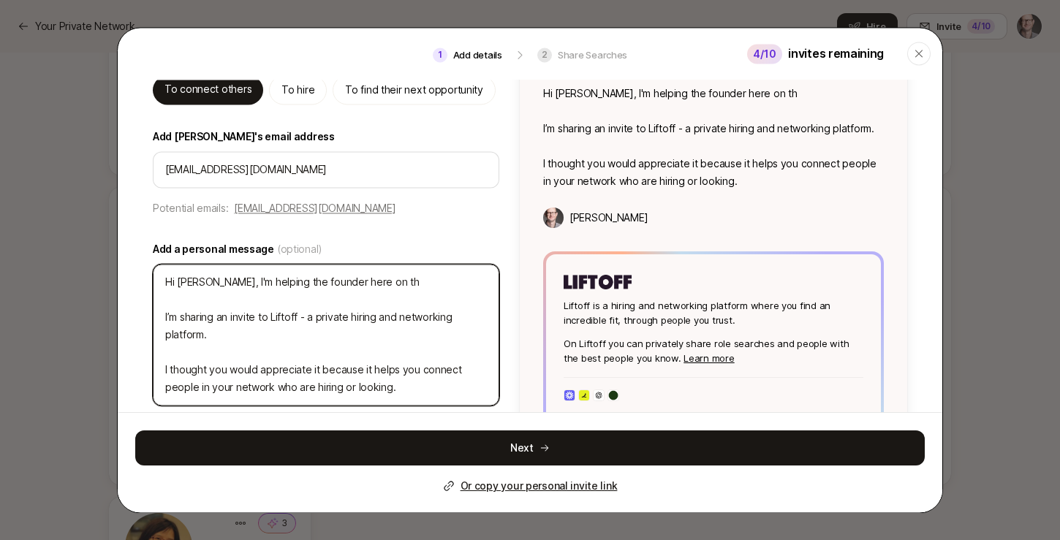
type textarea "Hi Nate, I'm helping the founder here on the I’m sharing an invite to Liftoff -…"
type textarea "x"
type textarea "Hi Nate, I'm helping the founder here on the I’m sharing an invite to Liftoff -…"
type textarea "x"
type textarea "Hi Nate, I'm helping the founder here on the f I’m sharing an invite to Liftoff…"
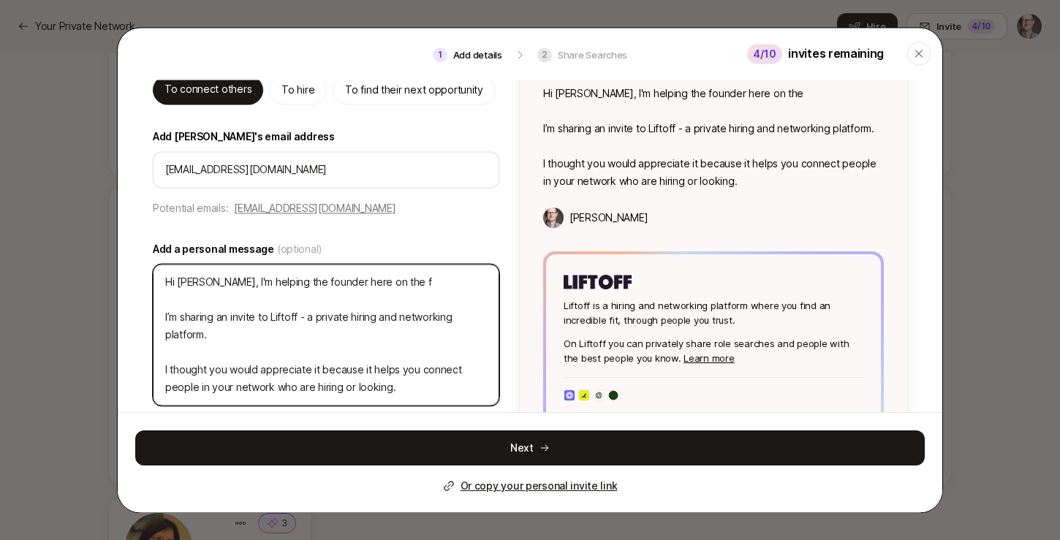
type textarea "x"
type textarea "Hi Nate, I'm helping the founder here on the fi I’m sharing an invite to Liftof…"
type textarea "x"
type textarea "Hi Nate, I'm helping the founder here on the fir I’m sharing an invite to Lifto…"
type textarea "x"
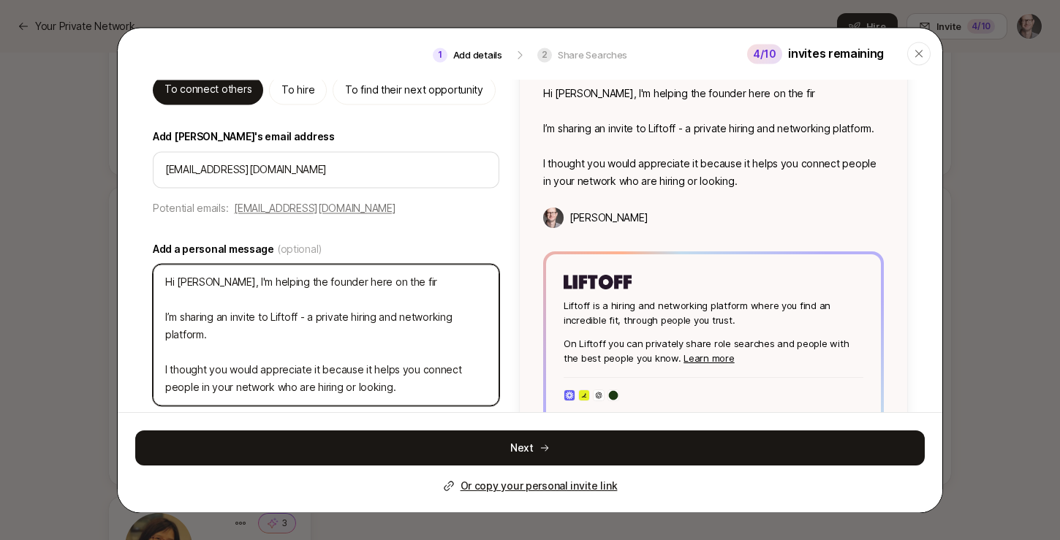
type textarea "Hi Nate, I'm helping the founder here on the firs I’m sharing an invite to Lift…"
type textarea "x"
type textarea "Hi Nate, I'm helping the founder here on the first I’m sharing an invite to Lif…"
type textarea "x"
type textarea "Hi Nate, I'm helping the founder here on the first I’m sharing an invite to Lif…"
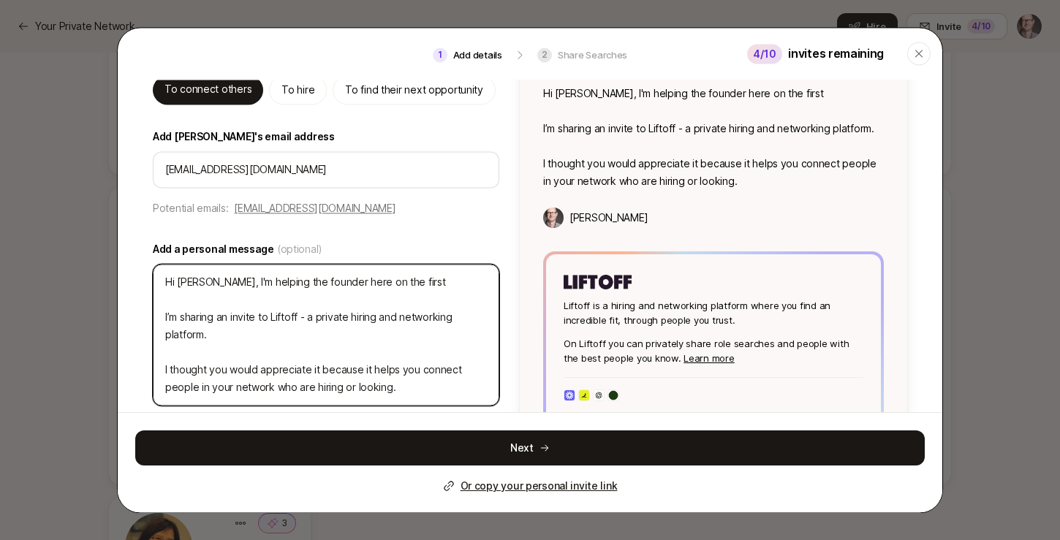
type textarea "x"
type textarea "Hi Nate, I'm helping the founder here on the first t I’m sharing an invite to L…"
type textarea "x"
type textarea "Hi Nate, I'm helping the founder here on the first ti I’m sharing an invite to …"
type textarea "x"
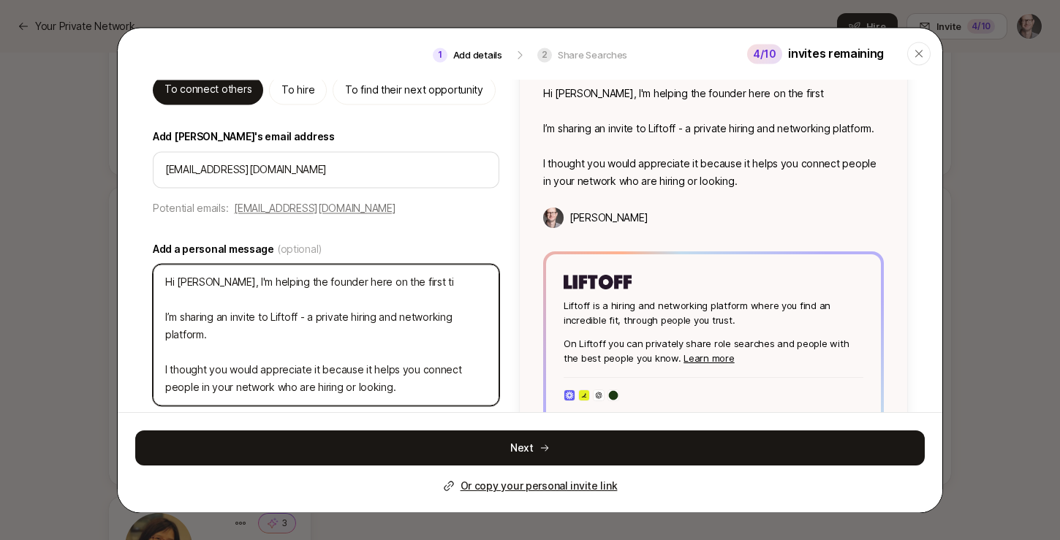
type textarea "Hi Nate, I'm helping the founder here on the first tim I’m sharing an invite to…"
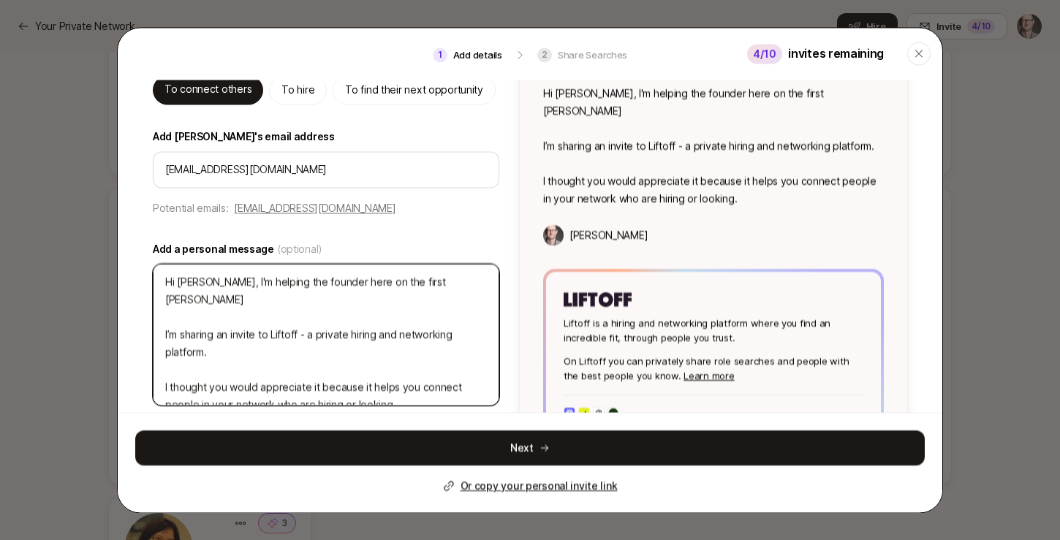
type textarea "x"
type textarea "Hi Nate, I'm helping the founder here on the first time I’m sharing an invite t…"
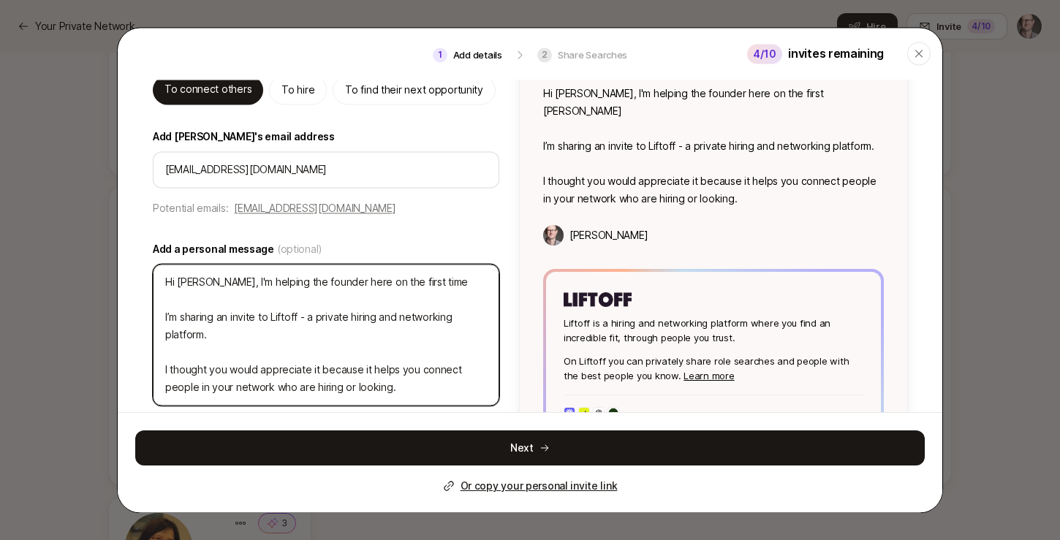
type textarea "x"
type textarea "Hi Nate, I'm helping the founder here on the first time I’m sharing an invite t…"
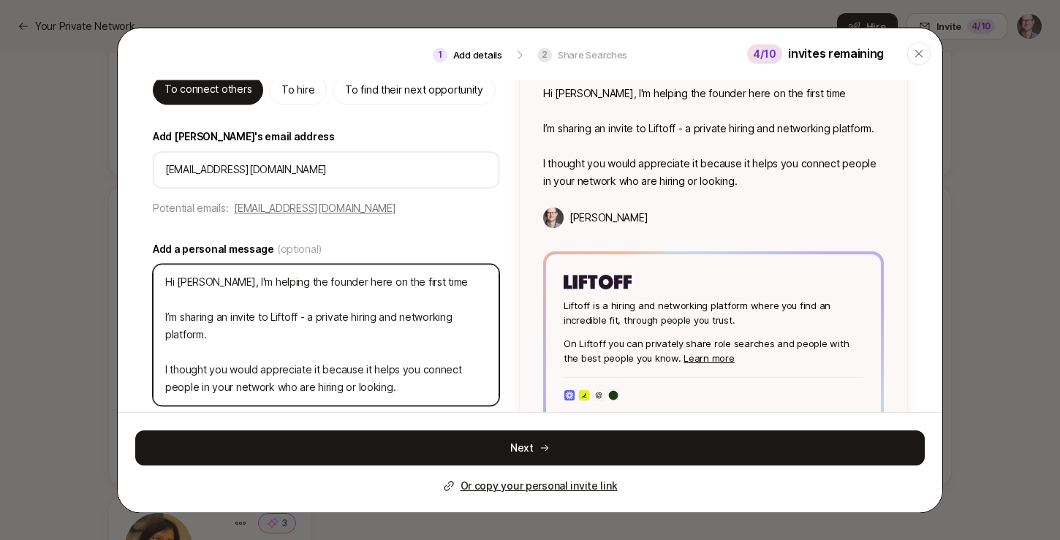
type textarea "x"
type textarea "Hi Nate, I'm helping the founder here on the first time u I’m sharing an invite…"
type textarea "x"
type textarea "Hi Nate, I'm helping the founder here on the first time us I’m sharing an invit…"
type textarea "x"
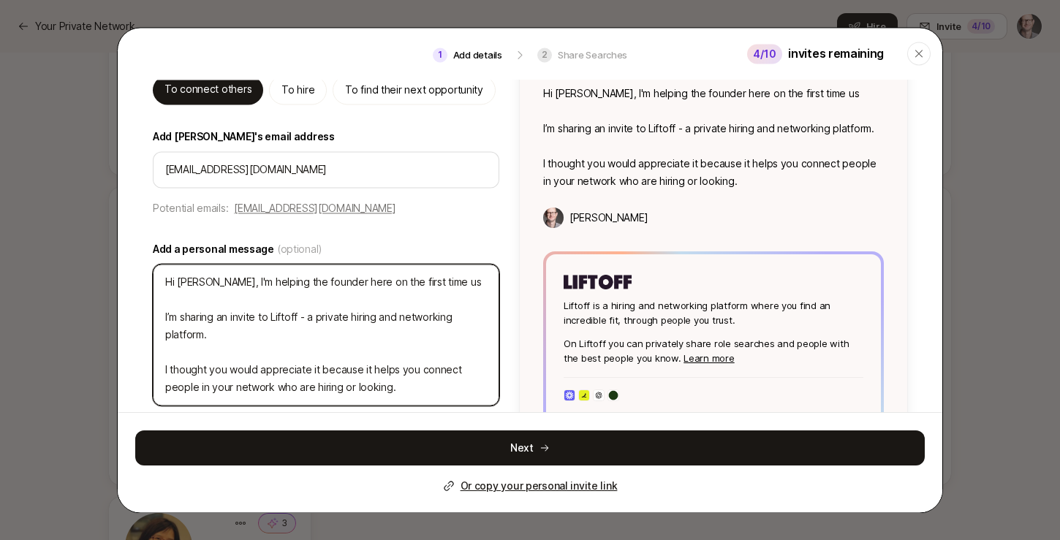
type textarea "Hi Nate, I'm helping the founder here on the first time use I’m sharing an invi…"
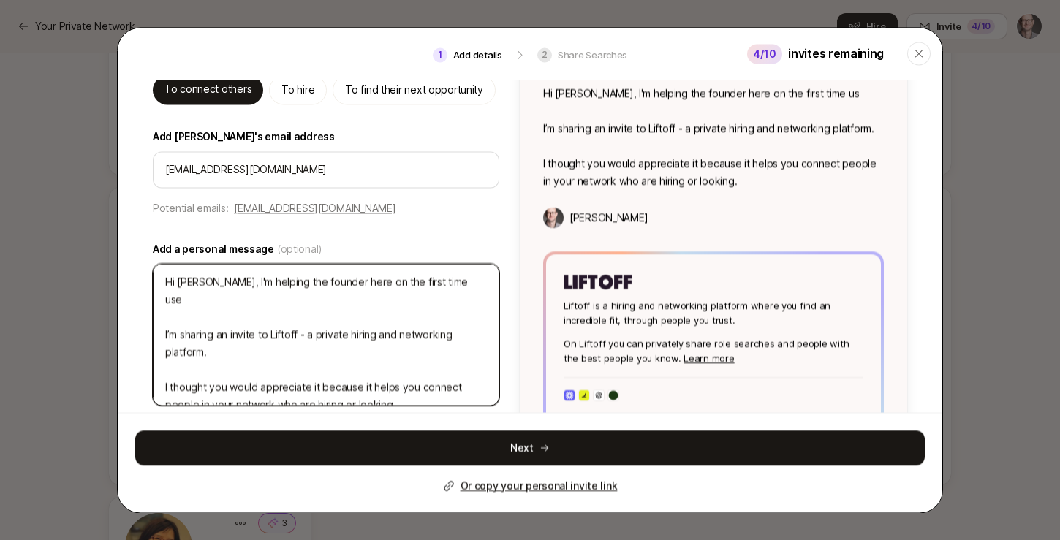
type textarea "x"
type textarea "Hi Nate, I'm helping the founder here on the first time use I’m sharing an invi…"
type textarea "x"
type textarea "Hi Nate, I'm helping the founder here on the first time use U I’m sharing an in…"
type textarea "x"
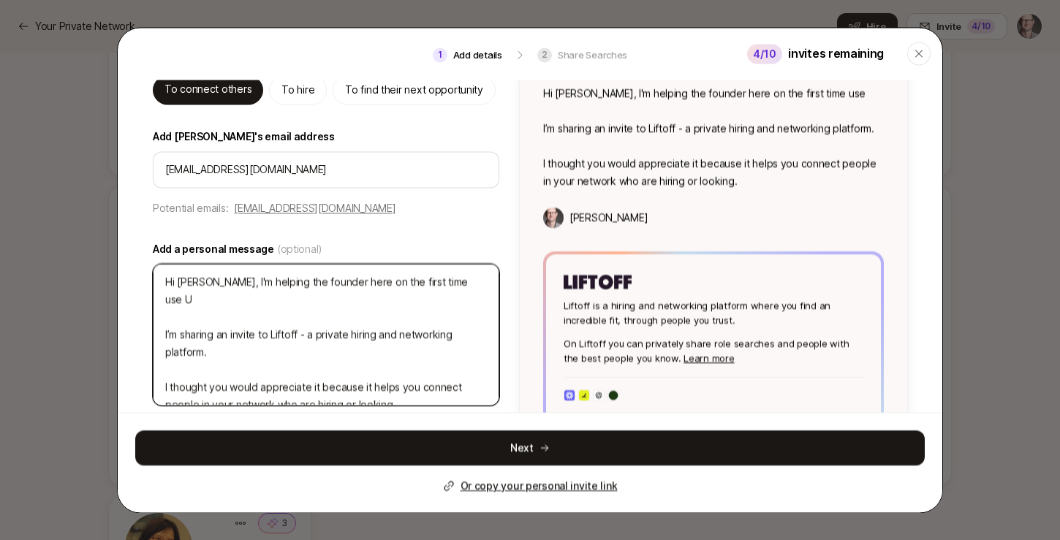
type textarea "Hi Nate, I'm helping the founder here on the first time use UX I’m sharing an i…"
type textarea "x"
type textarea "Hi Nate, I'm helping the founder here on the first time use UX I’m sharing an i…"
type textarea "x"
type textarea "Hi Nate, I'm helping the founder here on the first time use UX a I’m sharing an…"
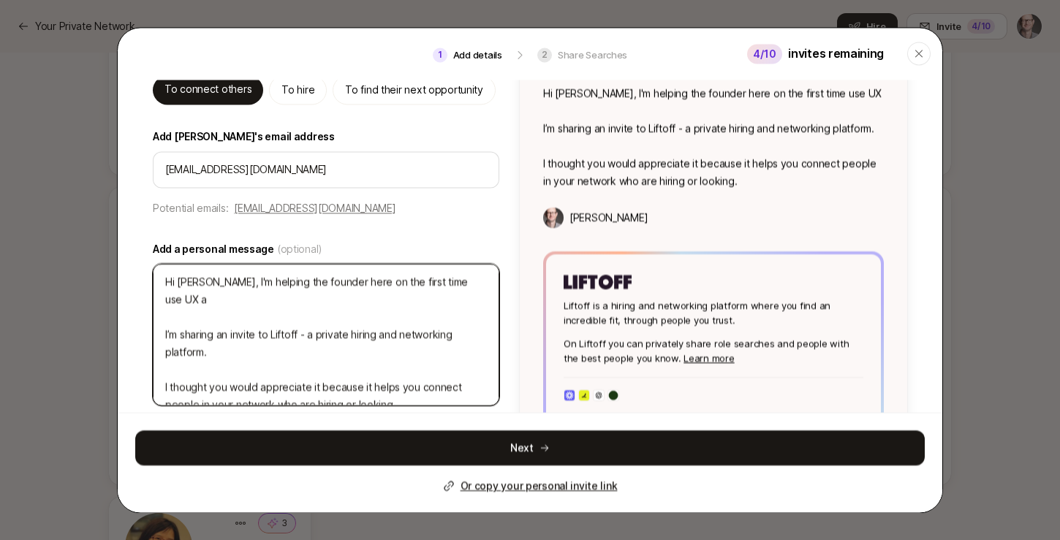
type textarea "x"
type textarea "Hi Nate, I'm helping the founder here on the first time use UX an I’m sharing a…"
type textarea "x"
type textarea "Hi Nate, I'm helping the founder here on the first time use UX and I’m sharing …"
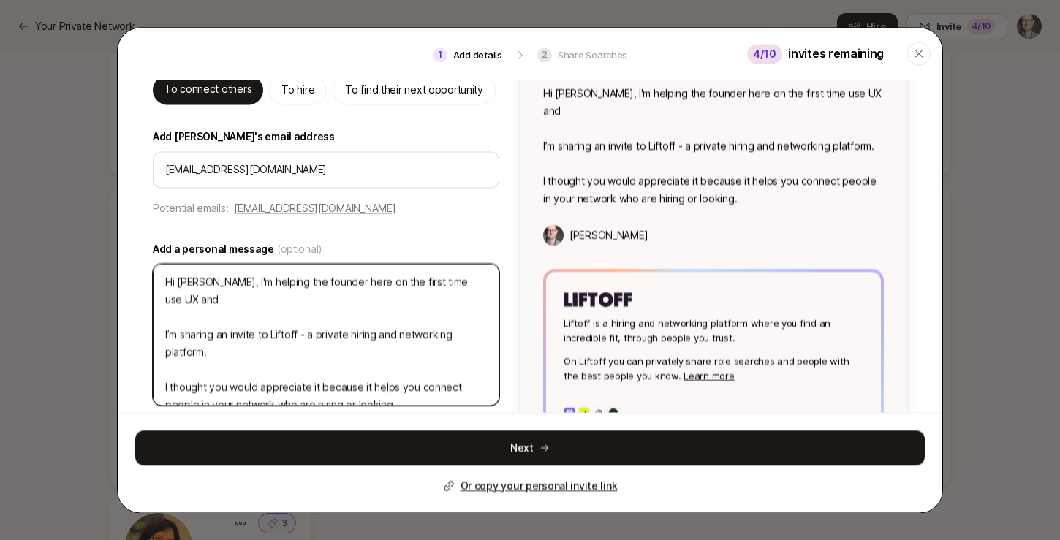
type textarea "x"
type textarea "Hi Nate, I'm helping the founder here on the first time use UX and I’m sharing …"
type textarea "x"
type textarea "Hi Nate, I'm helping the founder here on the first time use UX and c I’m sharin…"
type textarea "x"
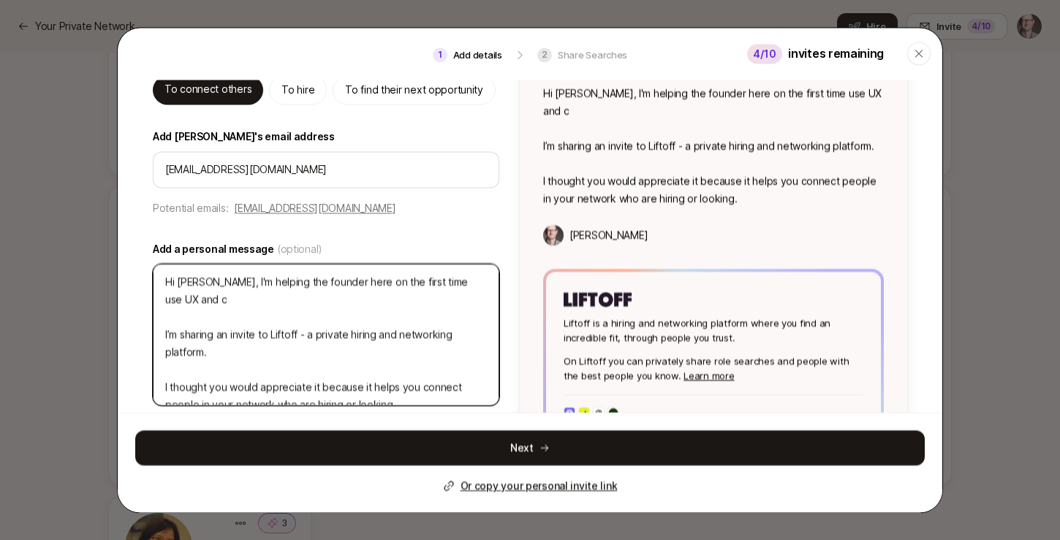
type textarea "Hi Nate, I'm helping the founder here on the first time use UX and cu I’m shari…"
type textarea "x"
type textarea "Hi Nate, I'm helping the founder here on the first time use UX and cur I’m shar…"
type textarea "x"
type textarea "Hi Nate, I'm helping the founder here on the first time use UX and curi I’m sha…"
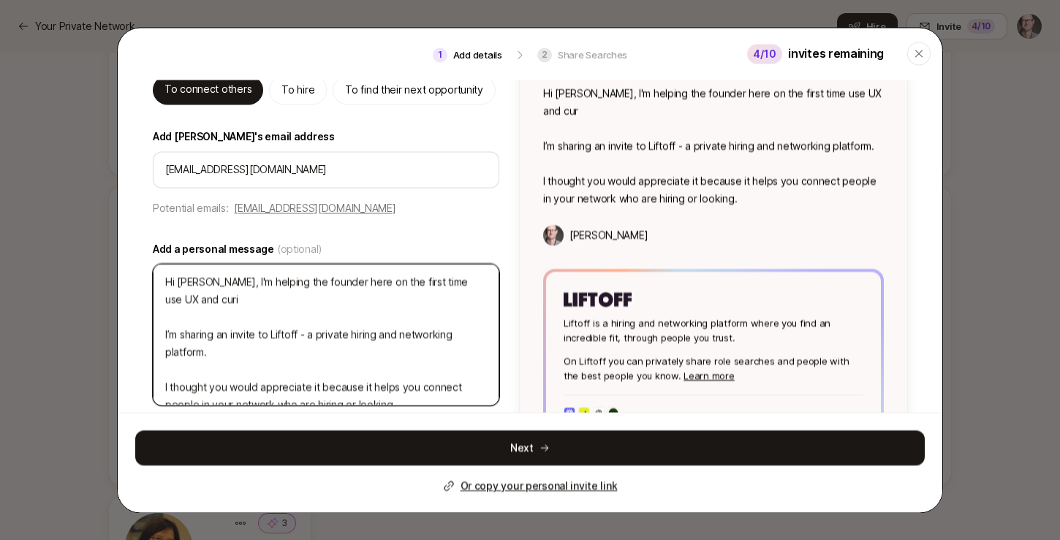
type textarea "x"
type textarea "Hi Nate, I'm helping the founder here on the first time use UX and curiu I’m sh…"
type textarea "x"
type textarea "Hi Nate, I'm helping the founder here on the first time use UX and curi I’m sha…"
type textarea "x"
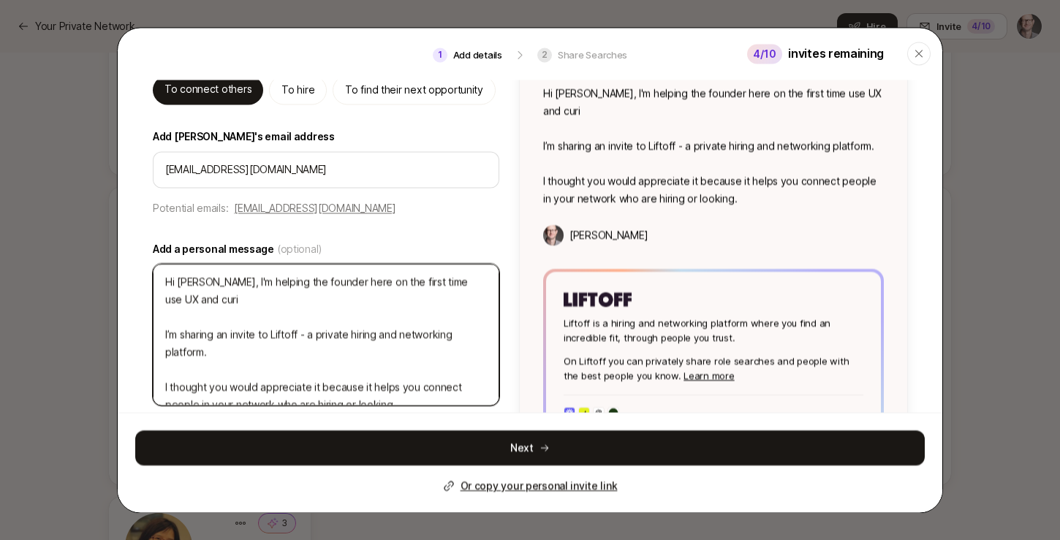
type textarea "Hi Nate, I'm helping the founder here on the first time use UX and curii I’m sh…"
type textarea "x"
type textarea "Hi Nate, I'm helping the founder here on the first time use UX and curiio I’m s…"
type textarea "x"
type textarea "Hi Nate, I'm helping the founder here on the first time use UX and curiiou I’m …"
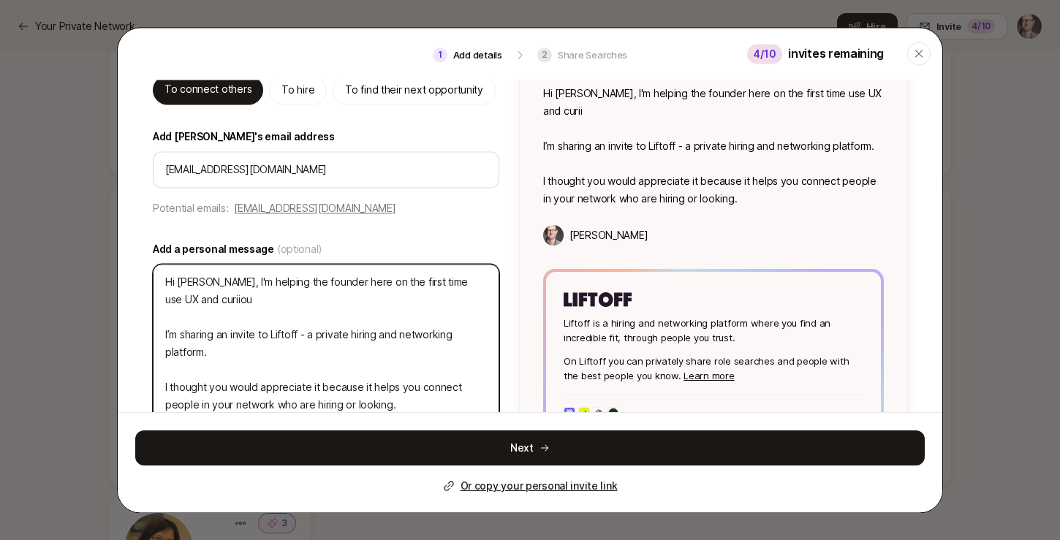
type textarea "x"
type textarea "Hi Nate, I'm helping the founder here on the first time use UX and curiious I’m…"
type textarea "x"
type textarea "Hi Nate, I'm helping the founder here on the first time use UX and curious I’m …"
type textarea "x"
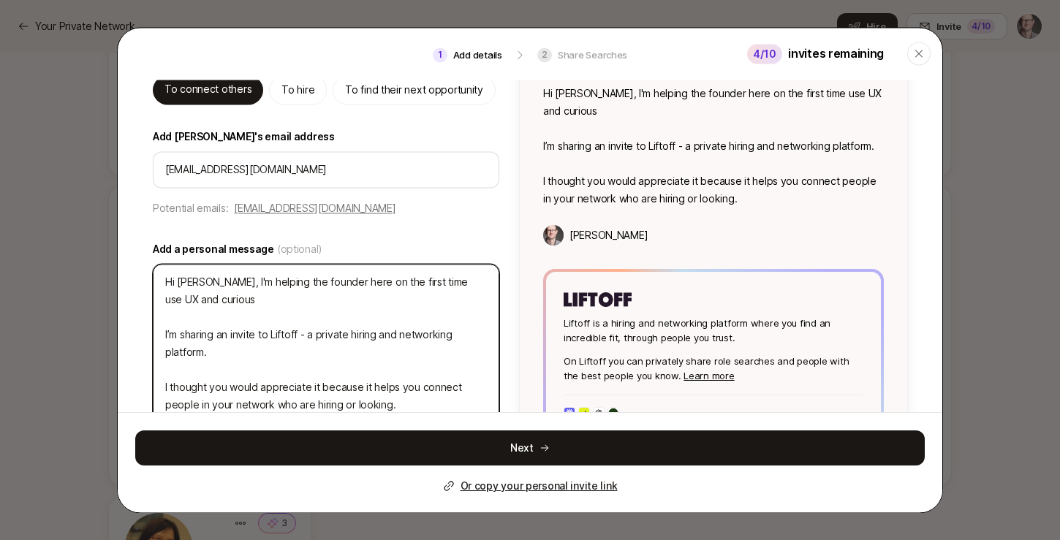
type textarea "Hi Nate, I'm helping the founder here on the first time use UX and curious w I’…"
click at [338, 286] on textarea "Hi Nate, I'm helping the founder here on the first time use UX and curious what…" at bounding box center [326, 344] width 346 height 159
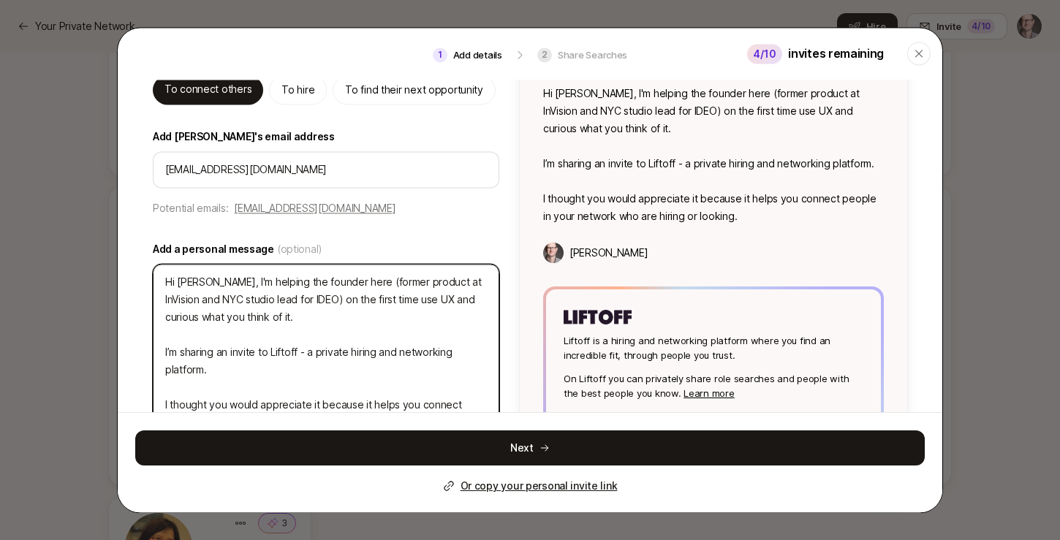
click at [229, 294] on textarea "Hi Nate, I'm helping the founder here (former product at InVision and NYC studi…" at bounding box center [326, 353] width 346 height 177
click at [266, 314] on textarea "Hi Nate, I'm helping the founder here (former product at InVision and NYC studi…" at bounding box center [326, 353] width 346 height 177
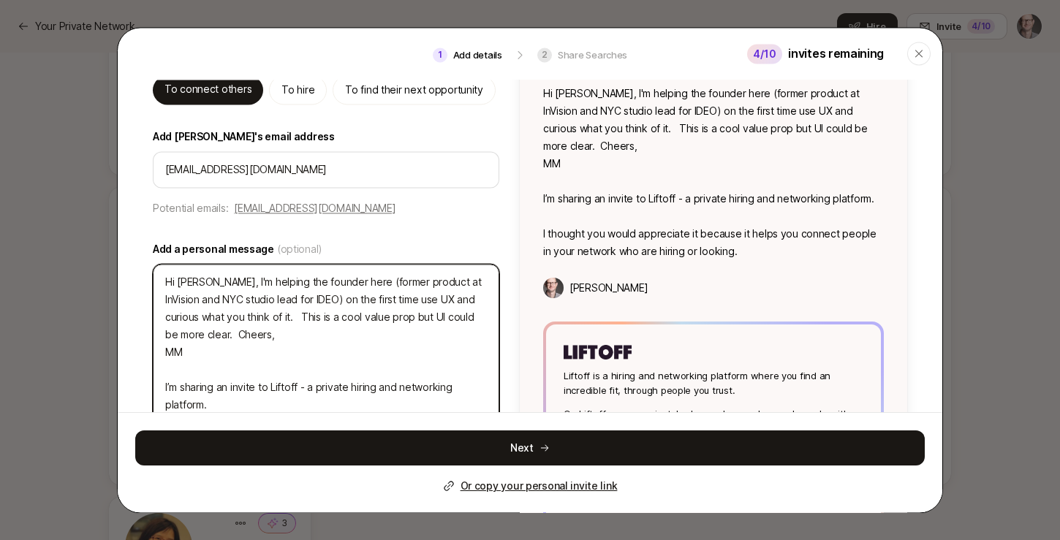
click at [211, 371] on textarea "Hi Nate, I'm helping the founder here (former product at InVision and NYC studi…" at bounding box center [326, 371] width 346 height 212
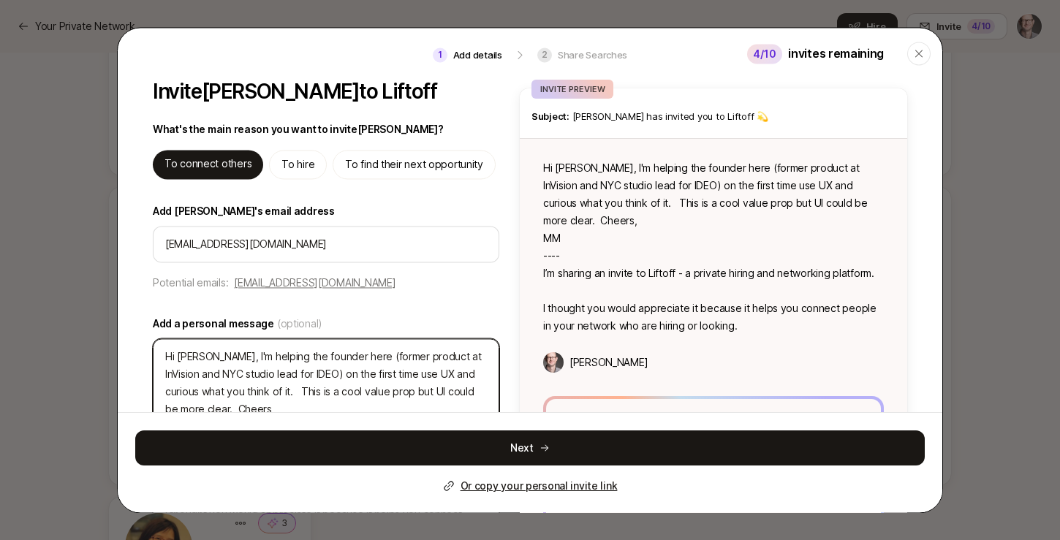
scroll to position [0, 0]
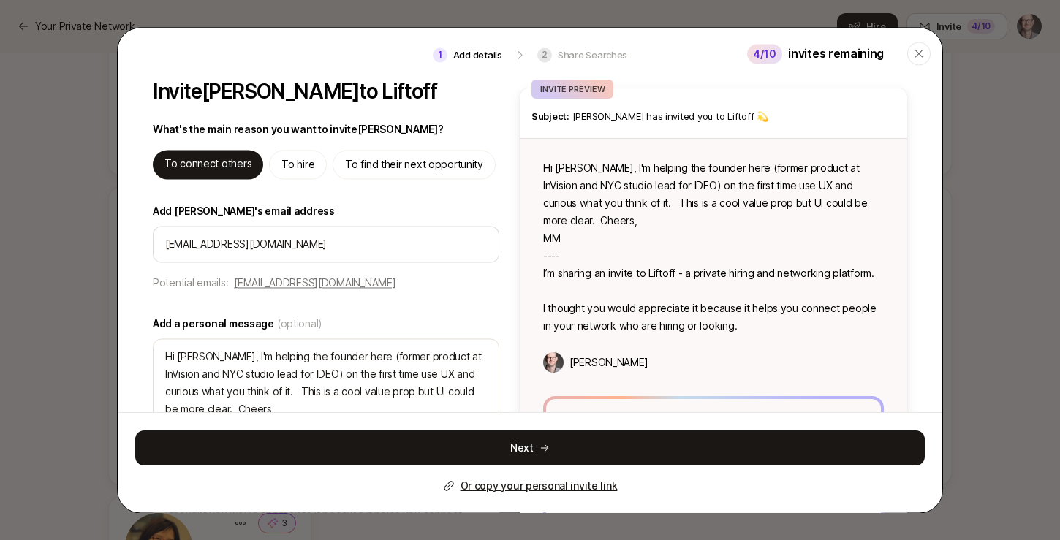
click at [293, 157] on p "To hire" at bounding box center [297, 165] width 33 height 18
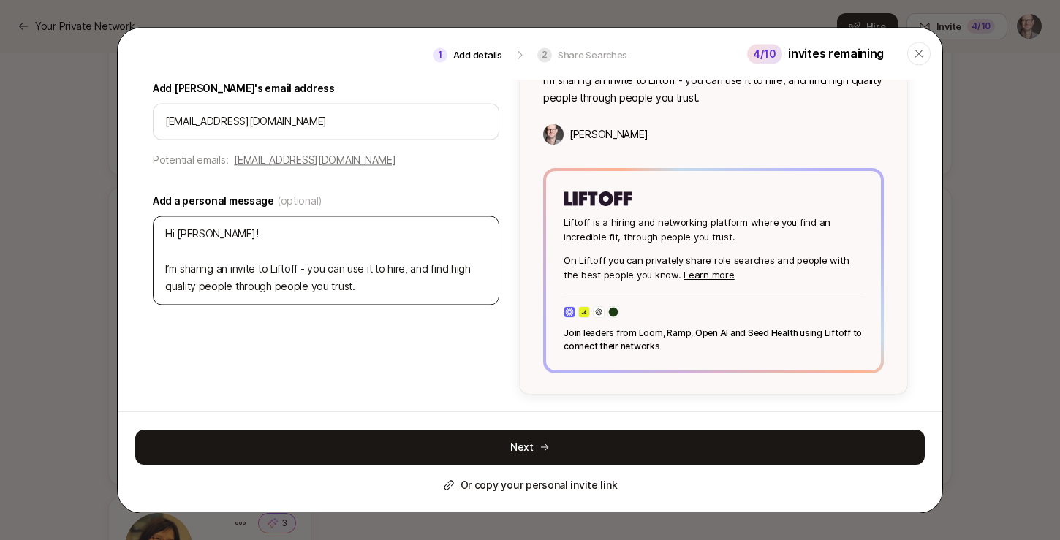
scroll to position [123, 0]
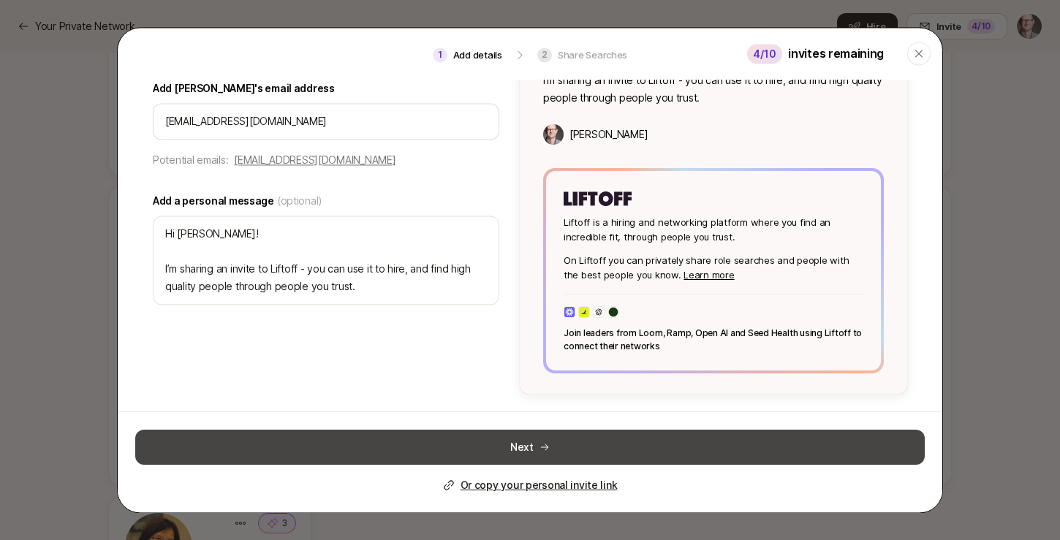
click at [492, 443] on button "Next" at bounding box center [529, 448] width 789 height 35
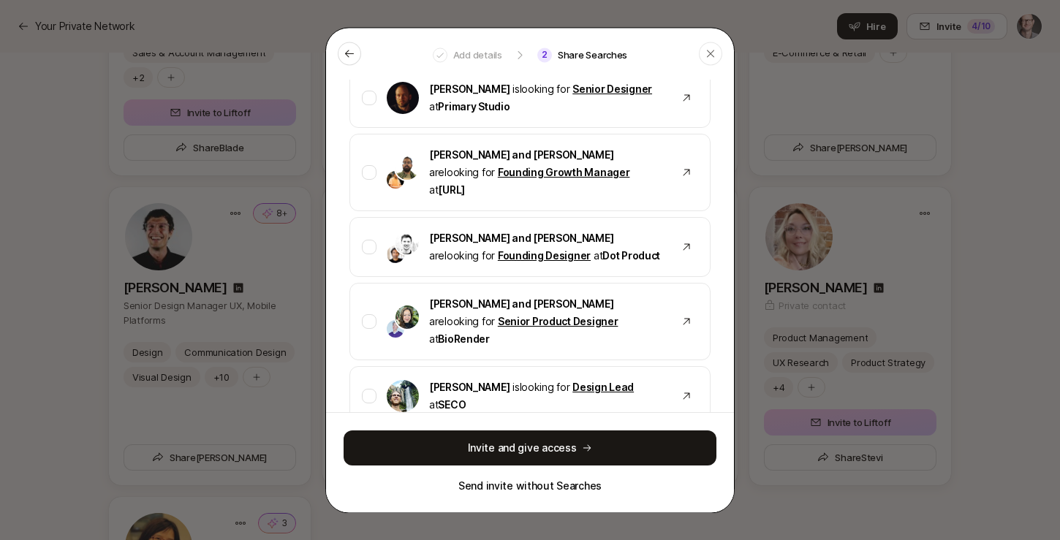
scroll to position [1713, 0]
click at [559, 486] on p "Send invite without Searches" at bounding box center [529, 486] width 143 height 18
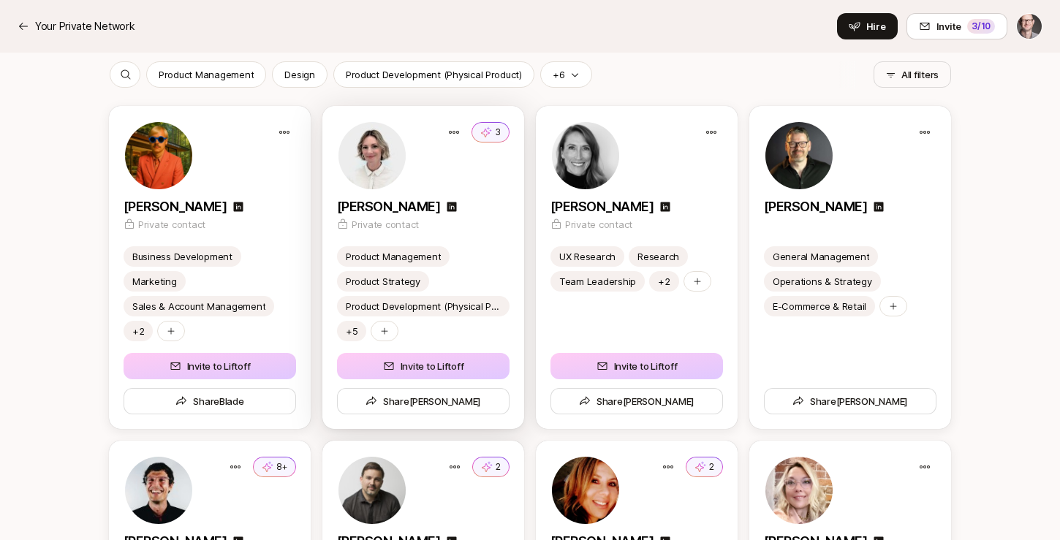
scroll to position [316, 0]
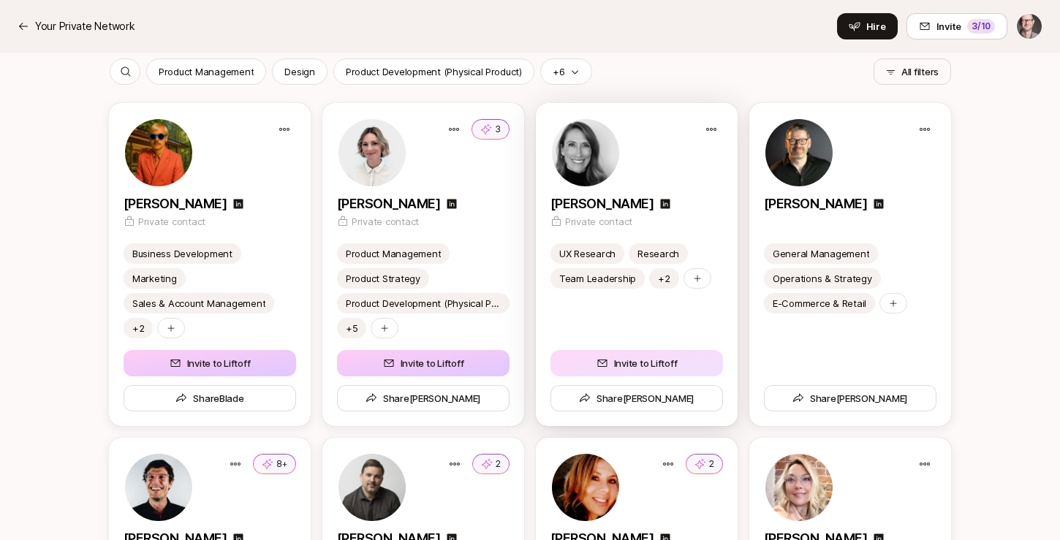
click at [642, 361] on button "Invite to Liftoff" at bounding box center [636, 363] width 173 height 26
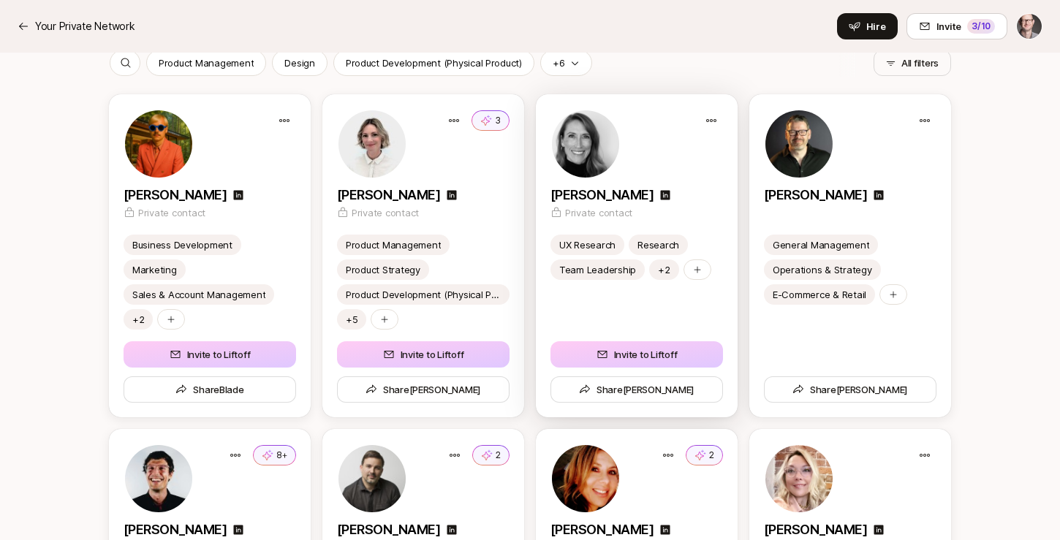
click at [619, 194] on p "Kristin Arnold" at bounding box center [601, 195] width 103 height 20
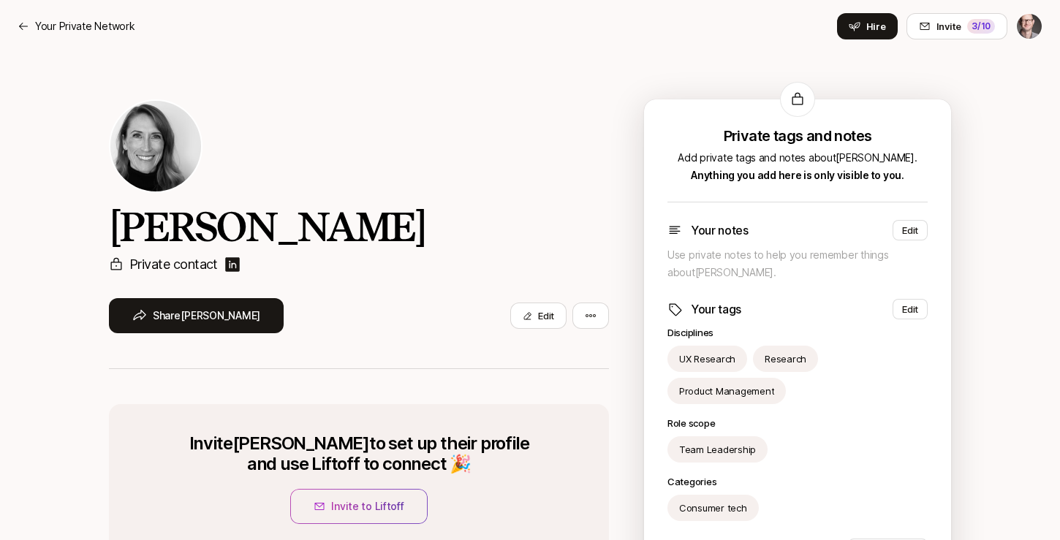
click at [231, 263] on img at bounding box center [233, 265] width 18 height 18
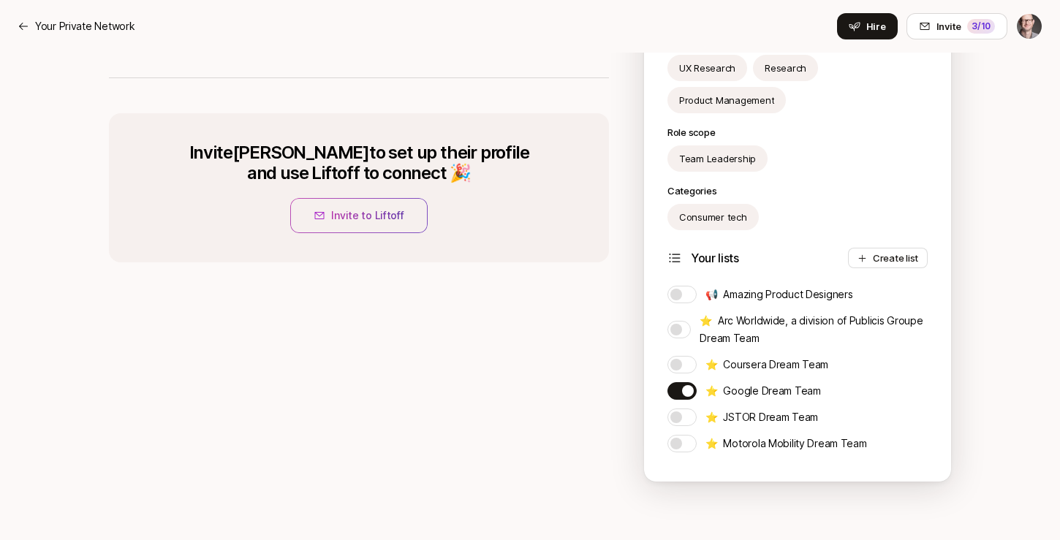
scroll to position [291, 0]
click at [369, 214] on button "Invite to Liftoff" at bounding box center [358, 215] width 137 height 35
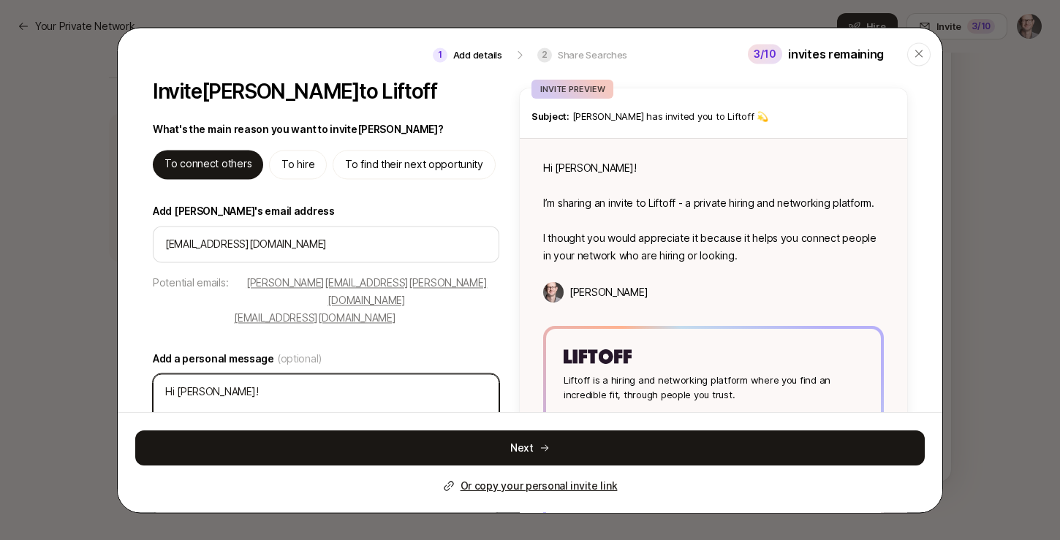
click at [284, 374] on textarea "Hi Kristin! I’m sharing an invite to Liftoff - a private hiring and networking …" at bounding box center [326, 445] width 346 height 142
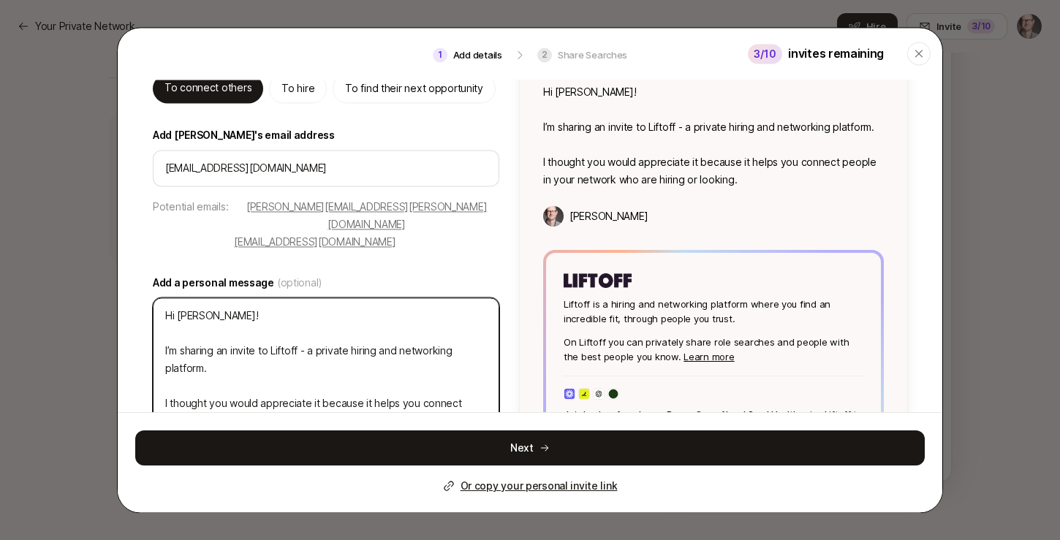
scroll to position [103, 0]
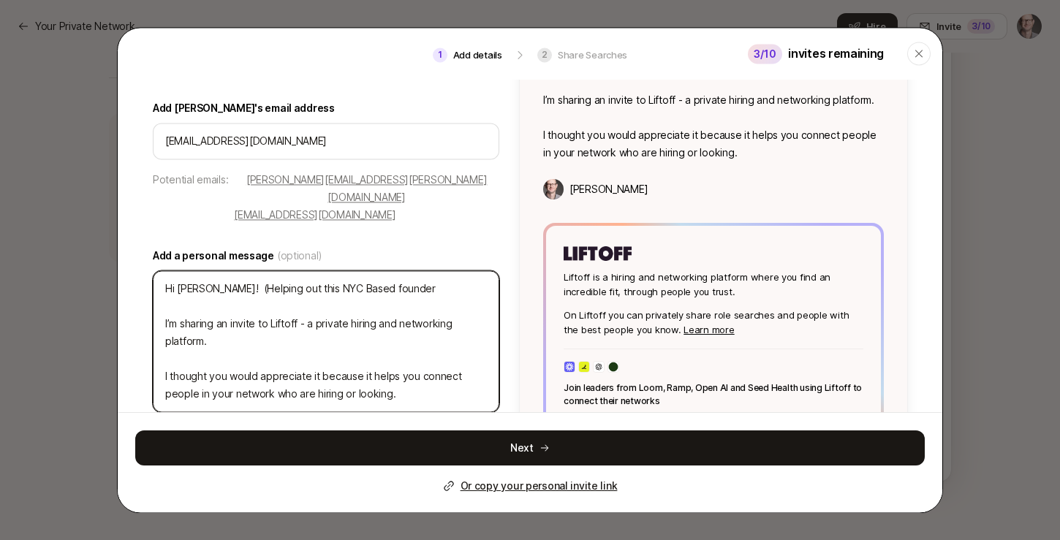
click at [320, 271] on textarea "Hi Kristin! (Helping out this NYC Based founder I’m sharing an invite to Liftof…" at bounding box center [326, 342] width 346 height 142
click at [412, 271] on textarea "Hi Kristin! (Helping out this NYC based founder I’m sharing an invite to Liftof…" at bounding box center [326, 342] width 346 height 142
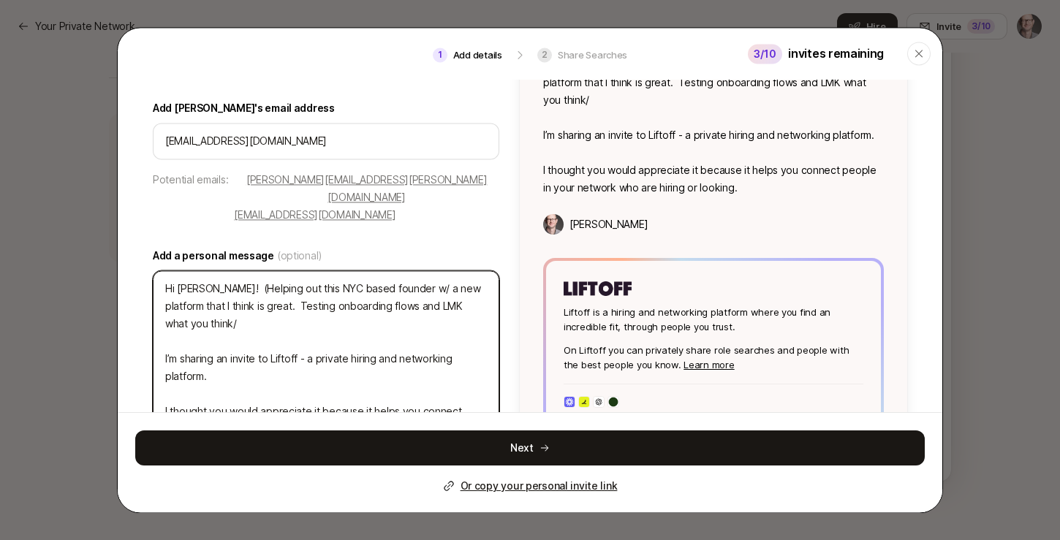
click at [387, 271] on textarea "Hi Kristin! (Helping out this NYC based founder w/ a new platform that I think …" at bounding box center [326, 359] width 346 height 177
click at [233, 271] on textarea "Hi Kristin! (Helping out this NYC based founder I respect w/ a new platform tha…" at bounding box center [326, 359] width 346 height 177
click at [271, 289] on textarea "Hi Kristin! (I'm advising this NYC based founder I respect w/ a new platform th…" at bounding box center [326, 359] width 346 height 177
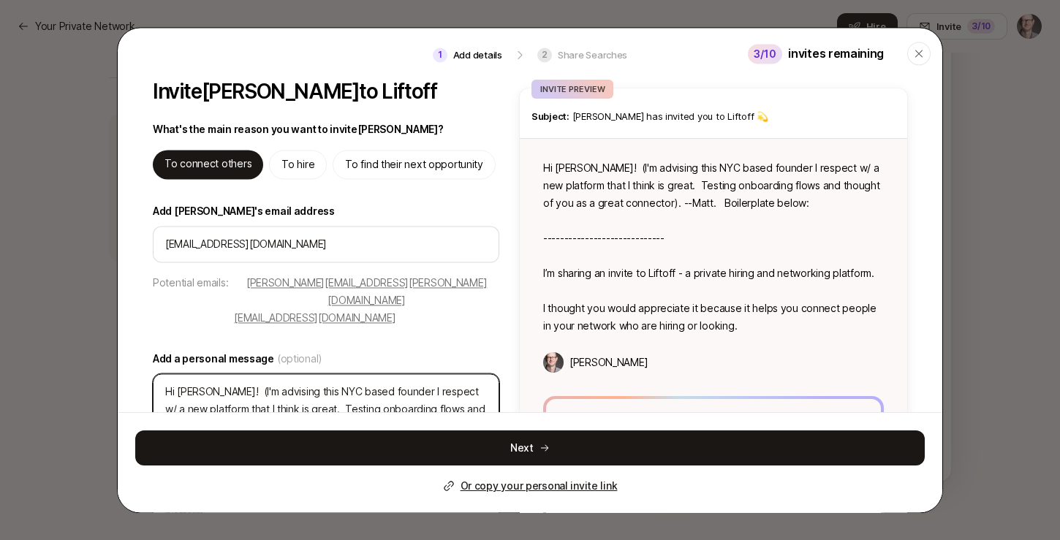
scroll to position [0, 0]
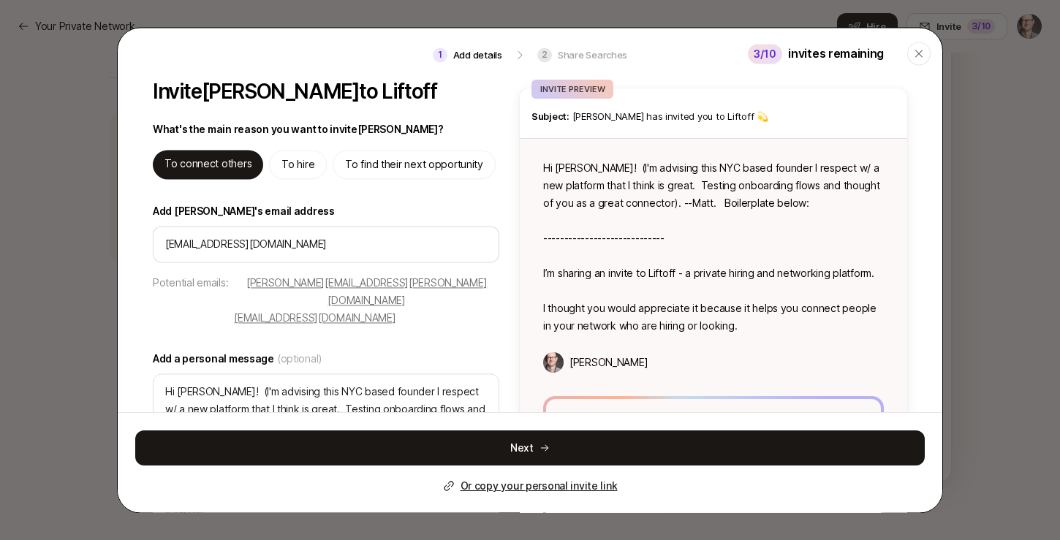
click at [371, 169] on p "To find their next opportunity" at bounding box center [414, 165] width 138 height 18
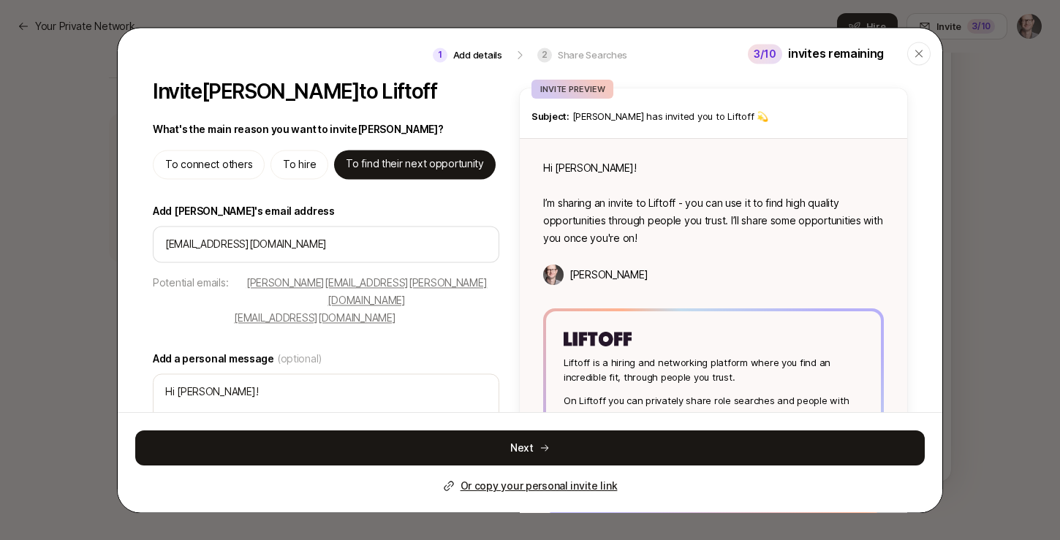
click at [212, 167] on p "To connect others" at bounding box center [208, 165] width 87 height 18
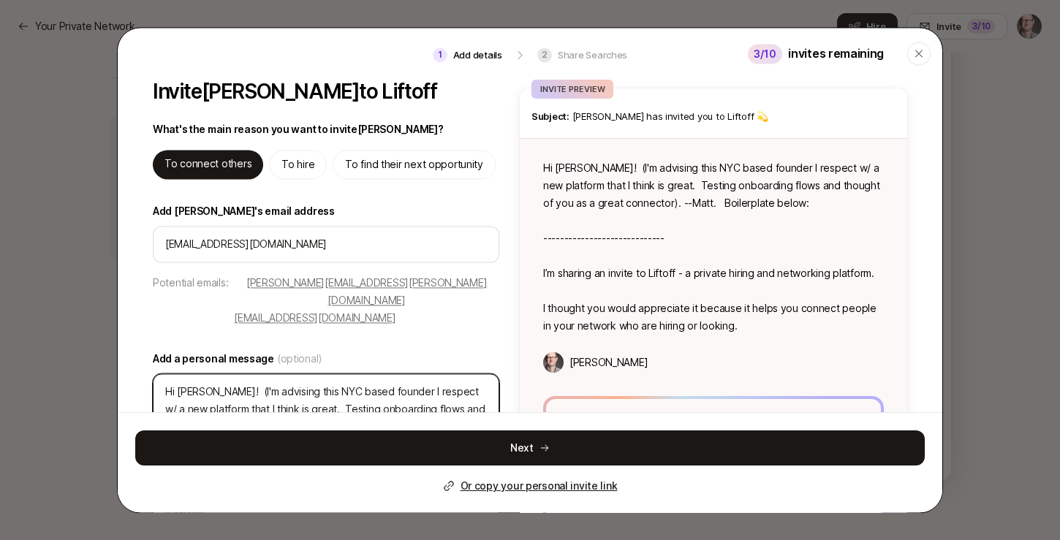
click at [395, 391] on textarea "Hi Kristin! (I'm advising this NYC based founder I respect w/ a new platform th…" at bounding box center [326, 480] width 346 height 212
click at [292, 393] on textarea "Hi Kristin! (I'm advising this NYC based founder I respect w/ a new platform th…" at bounding box center [326, 480] width 346 height 212
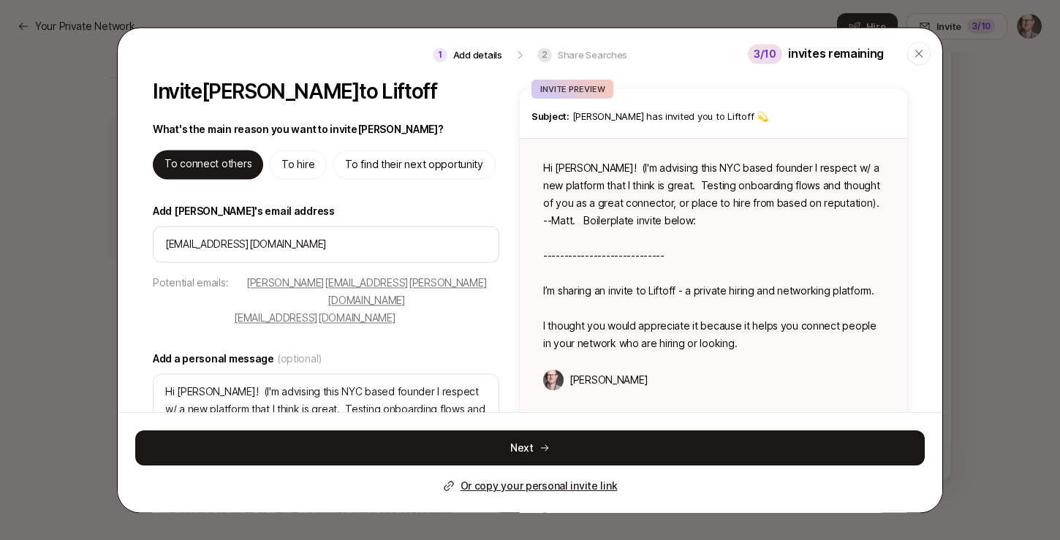
click at [327, 351] on label "Add a personal message (optional)" at bounding box center [326, 360] width 346 height 18
click at [327, 374] on textarea "Hi Kristin! (I'm advising this NYC based founder I respect w/ a new platform th…" at bounding box center [326, 489] width 346 height 230
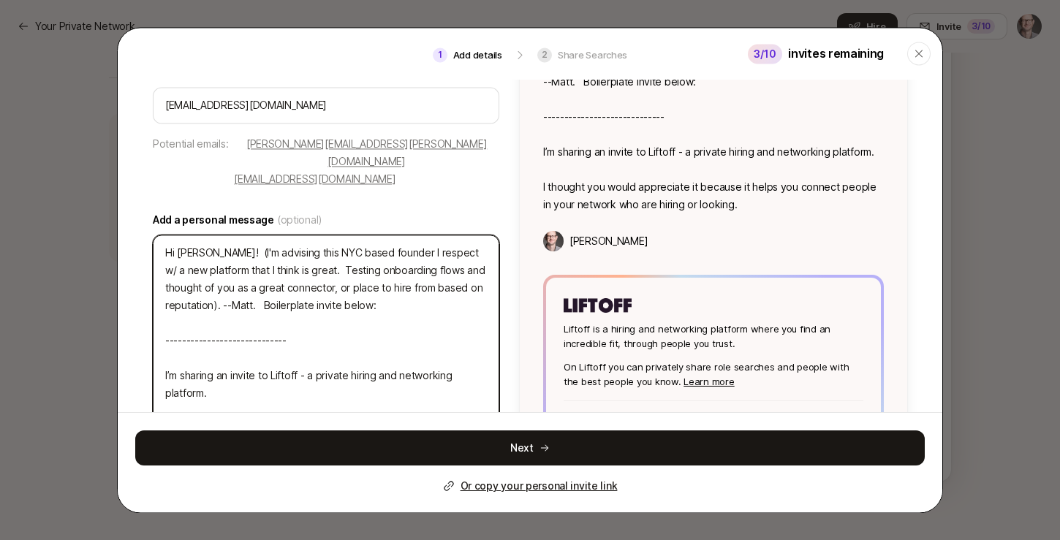
scroll to position [143, 0]
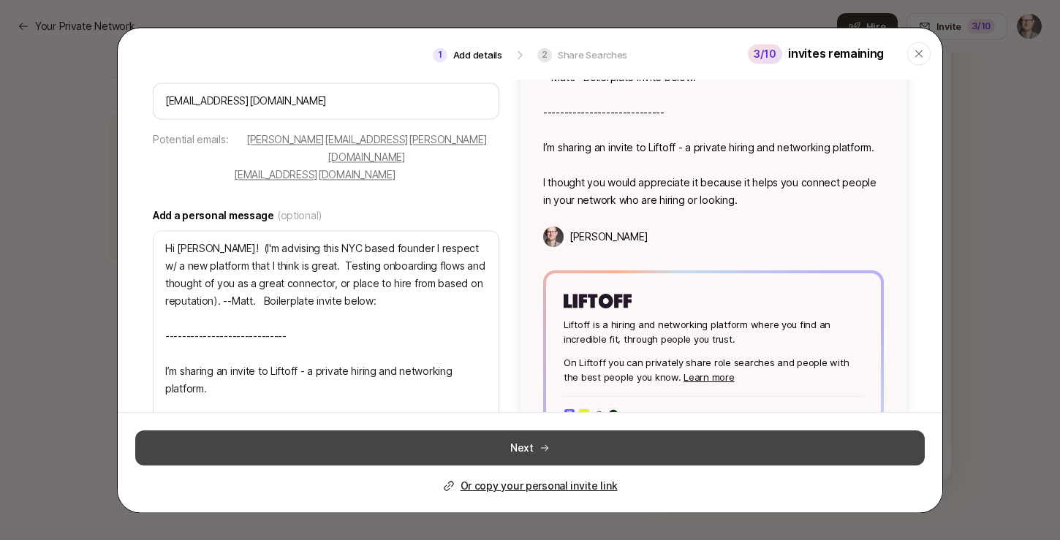
click at [546, 444] on icon at bounding box center [544, 448] width 10 height 10
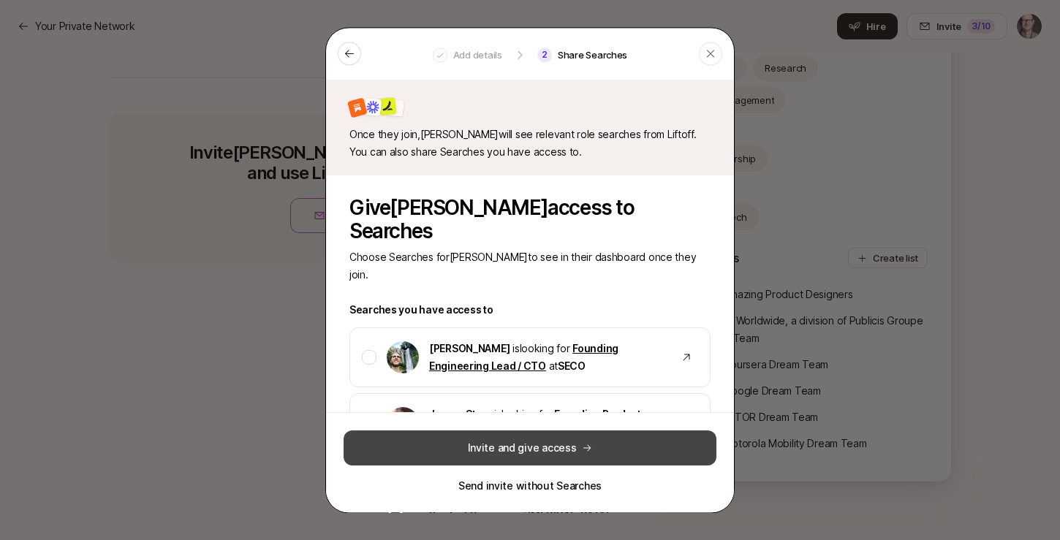
scroll to position [0, 0]
click at [534, 447] on button "Invite and give access" at bounding box center [530, 448] width 373 height 35
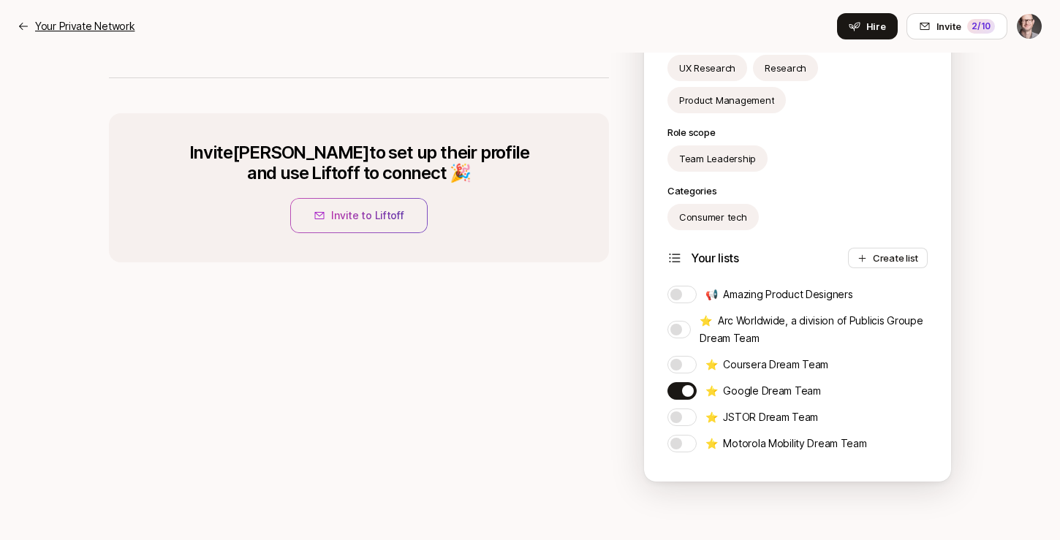
click at [56, 21] on p "Your Private Network" at bounding box center [84, 27] width 99 height 18
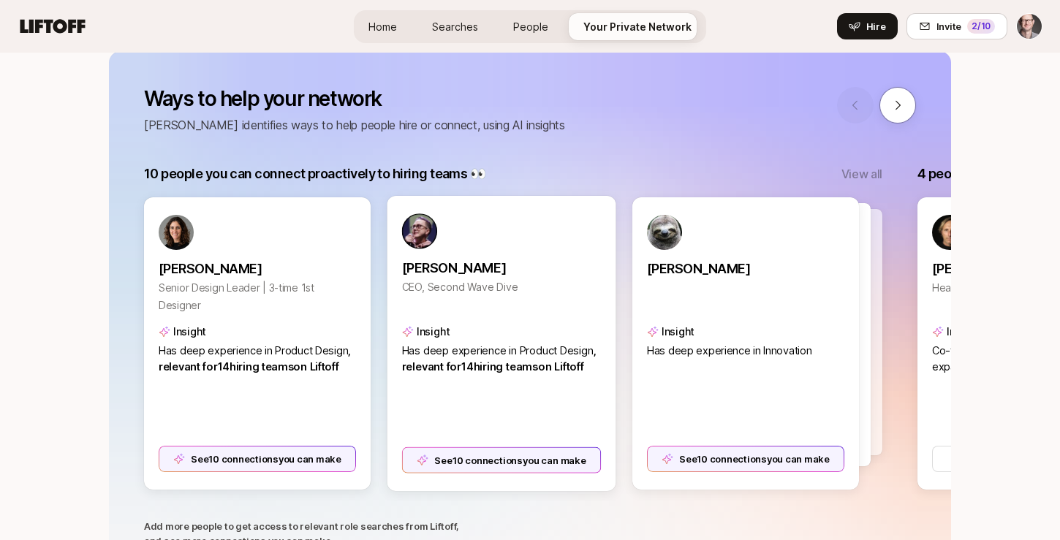
scroll to position [189, 0]
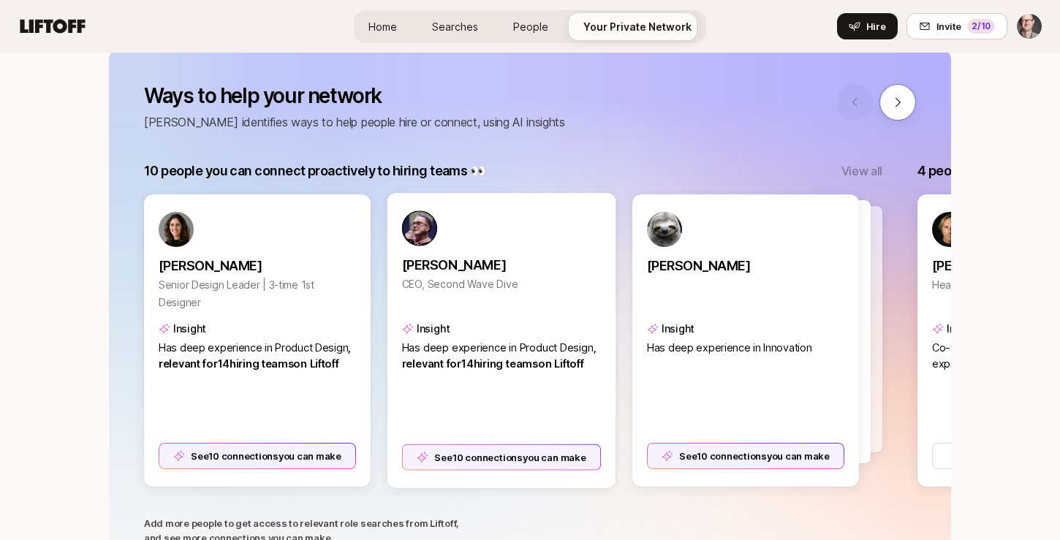
click at [515, 357] on span ", relevant for 14 hiring team s on Liftoff" at bounding box center [499, 355] width 194 height 29
click at [425, 223] on img at bounding box center [419, 228] width 35 height 35
